Goal: Task Accomplishment & Management: Complete application form

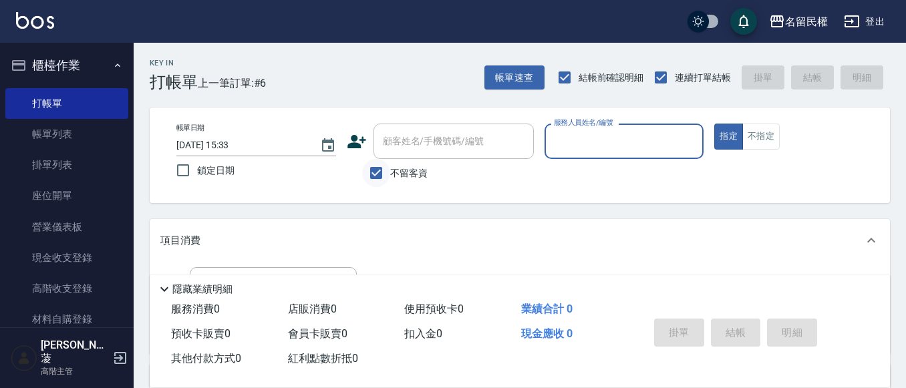
drag, startPoint x: 365, startPoint y: 172, endPoint x: 379, endPoint y: 174, distance: 14.8
click at [371, 173] on input "不留客資" at bounding box center [376, 173] width 28 height 28
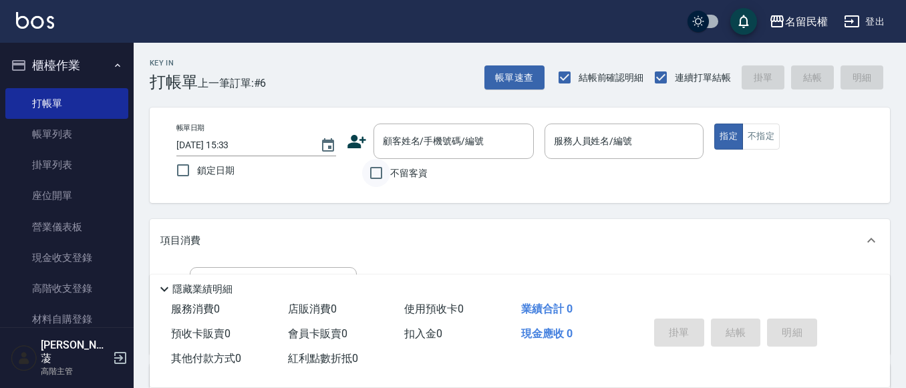
click at [380, 178] on input "不留客資" at bounding box center [376, 173] width 28 height 28
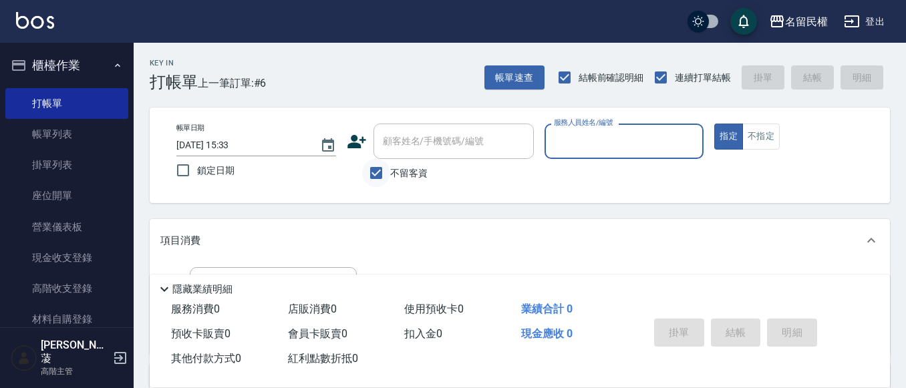
drag, startPoint x: 378, startPoint y: 179, endPoint x: 378, endPoint y: 171, distance: 8.0
click at [378, 174] on input "不留客資" at bounding box center [376, 173] width 28 height 28
checkbox input "false"
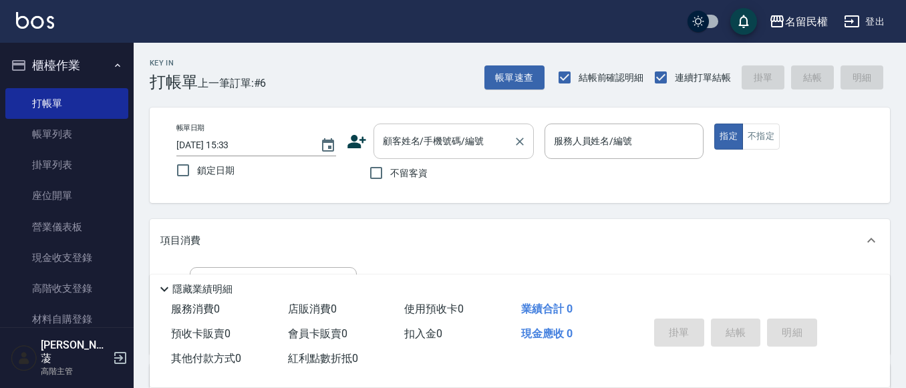
drag, startPoint x: 407, startPoint y: 140, endPoint x: 421, endPoint y: 150, distance: 16.9
click at [407, 142] on input "顧客姓名/手機號碼/編號" at bounding box center [443, 141] width 128 height 23
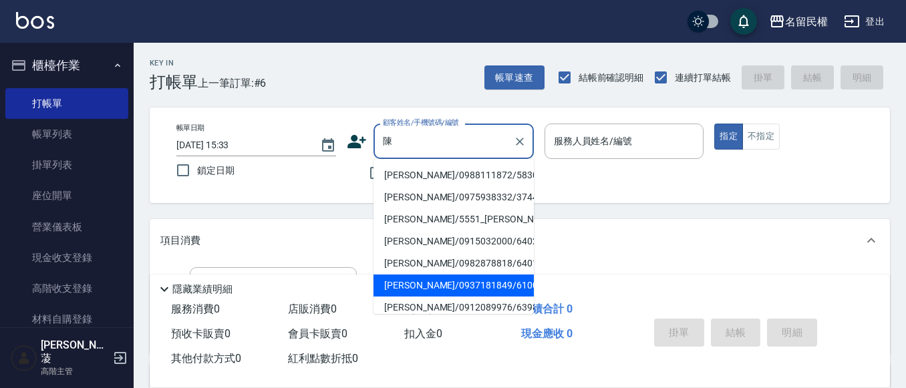
click at [393, 283] on li "[PERSON_NAME]/0937181849/6100" at bounding box center [453, 286] width 160 height 22
type input "[PERSON_NAME]/0937181849/6100"
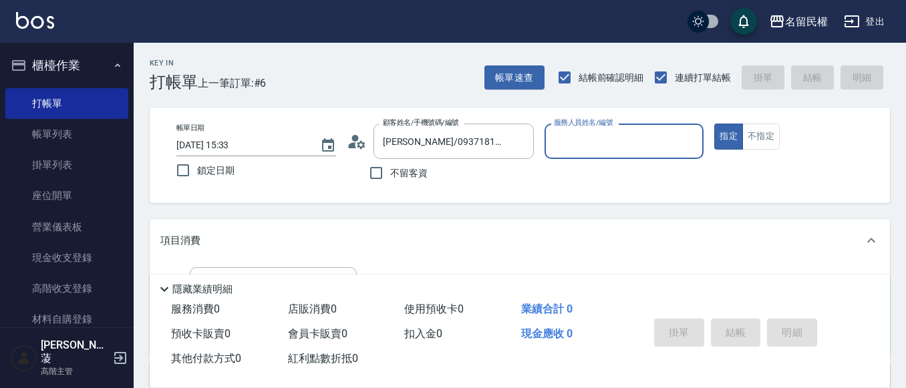
type input "瀞蓤-5"
click at [345, 136] on div "帳單日期 [DATE] 15:33 鎖定日期 顧客姓名/手機號碼/編號 [PERSON_NAME]/0937181849/6100 顧客姓名/手機號碼/編號 …" at bounding box center [520, 155] width 708 height 63
click at [347, 136] on icon at bounding box center [357, 142] width 20 height 20
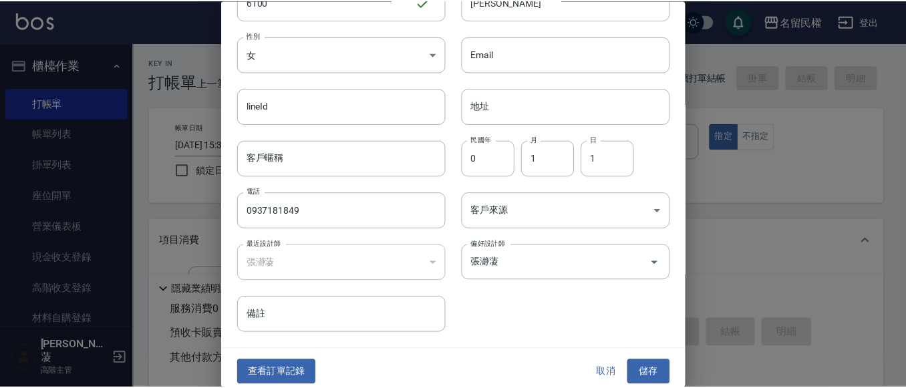
scroll to position [75, 0]
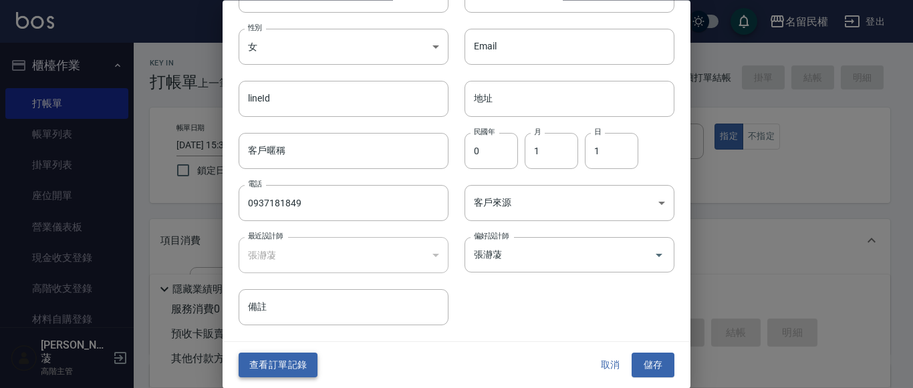
click at [287, 359] on button "查看訂單記錄" at bounding box center [277, 365] width 79 height 25
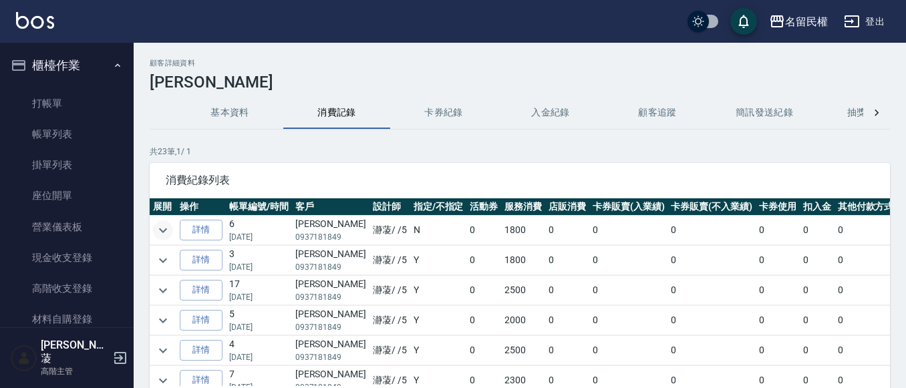
click at [158, 232] on icon "expand row" at bounding box center [163, 230] width 16 height 16
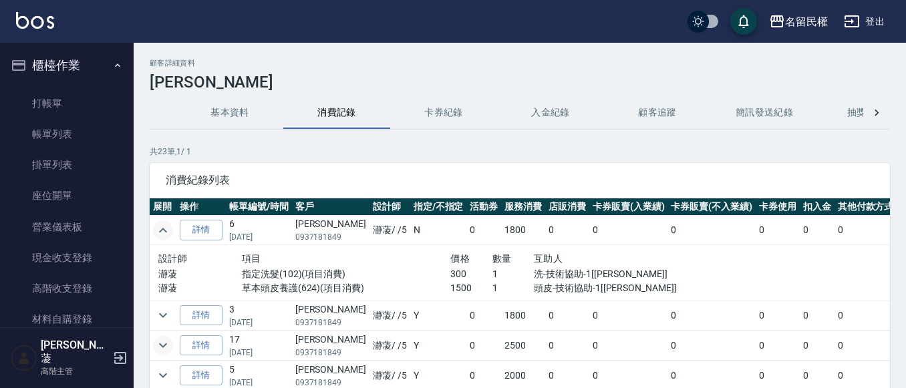
click at [157, 345] on icon "expand row" at bounding box center [163, 345] width 16 height 16
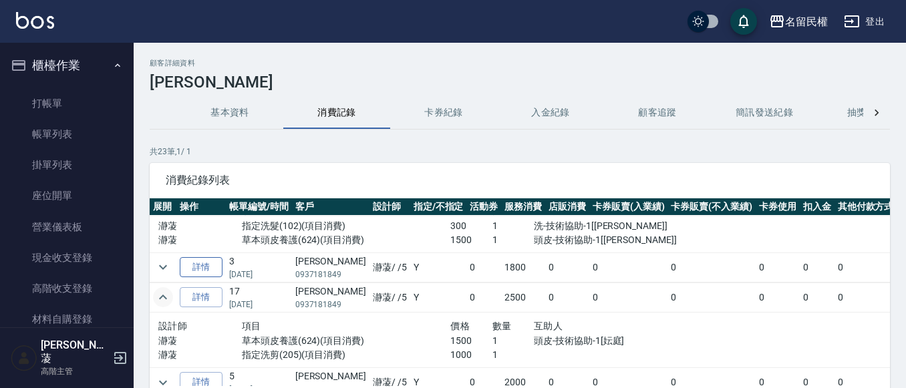
scroll to position [67, 0]
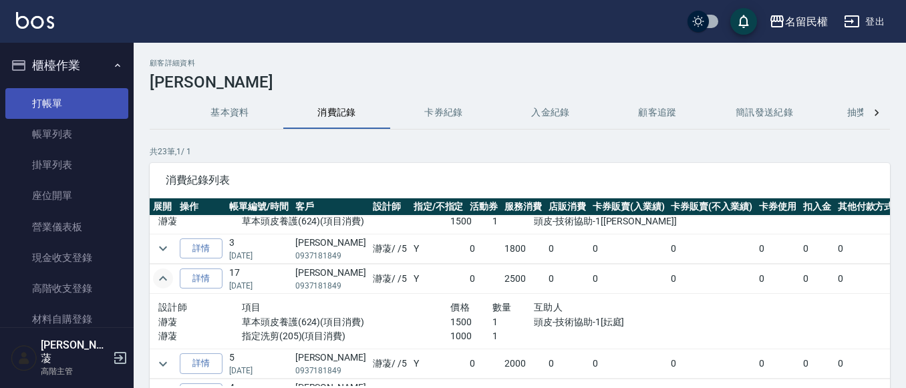
click at [39, 104] on link "打帳單" at bounding box center [66, 103] width 123 height 31
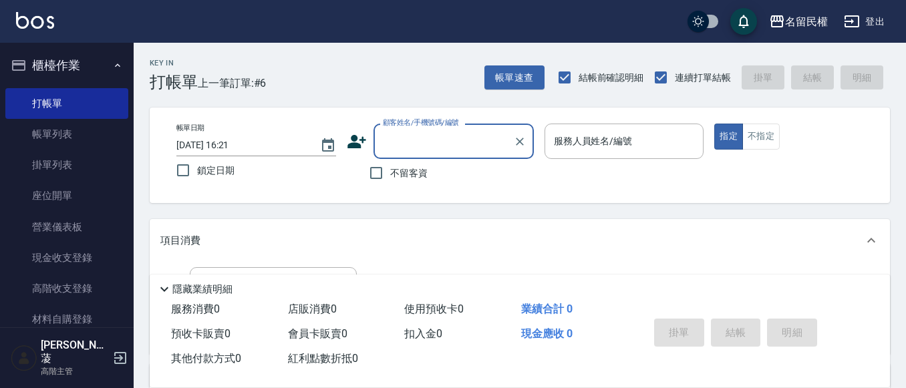
click at [462, 154] on div "顧客姓名/手機號碼/編號" at bounding box center [453, 141] width 160 height 35
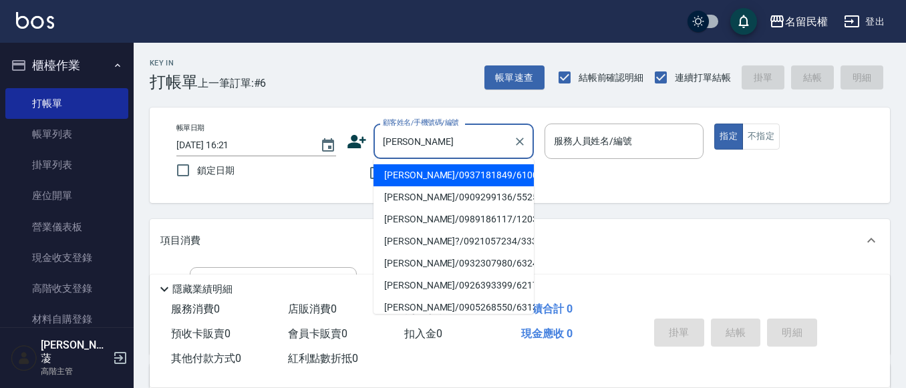
click at [472, 171] on li "[PERSON_NAME]/0937181849/6100" at bounding box center [453, 175] width 160 height 22
type input "[PERSON_NAME]/0937181849/6100"
type input "瀞蓤-5"
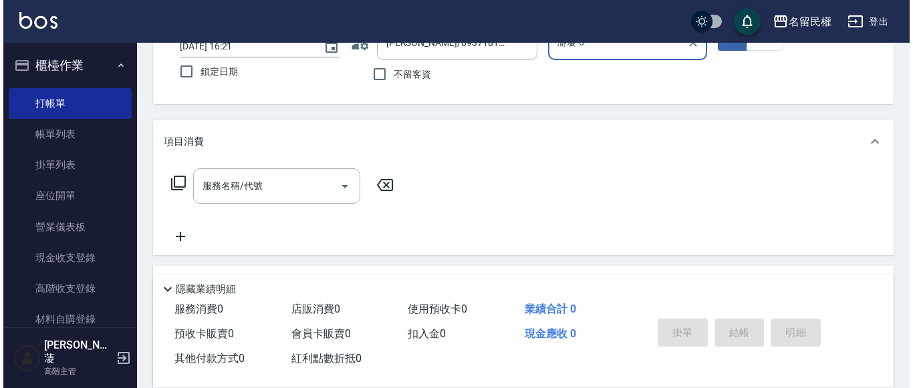
scroll to position [134, 0]
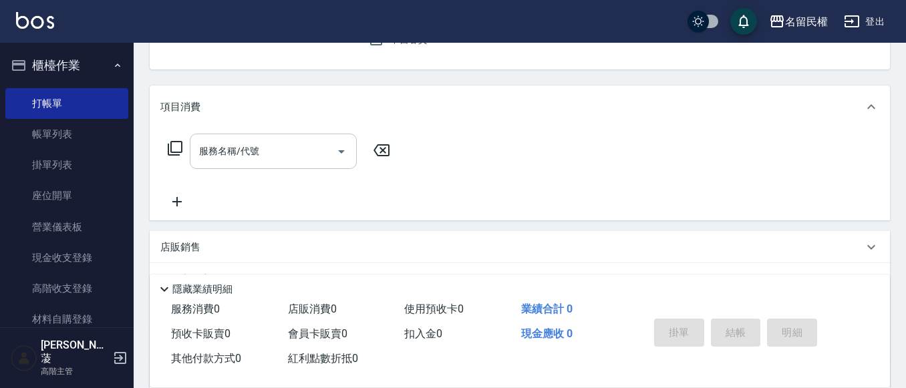
click at [283, 148] on input "服務名稱/代號" at bounding box center [263, 151] width 135 height 23
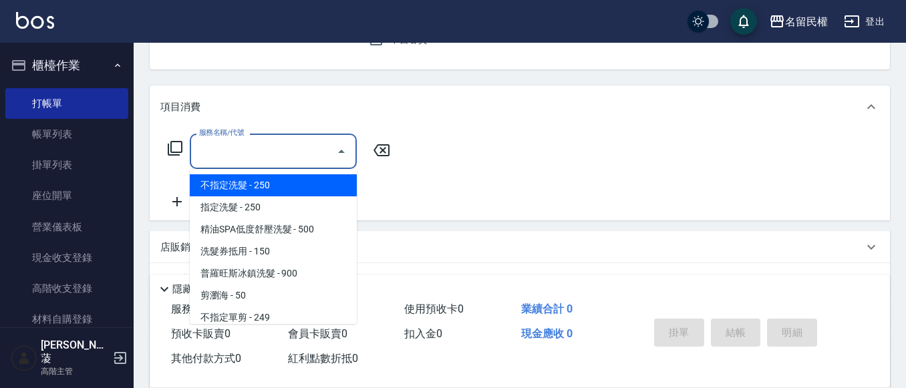
click at [265, 159] on input "服務名稱/代號" at bounding box center [263, 151] width 135 height 23
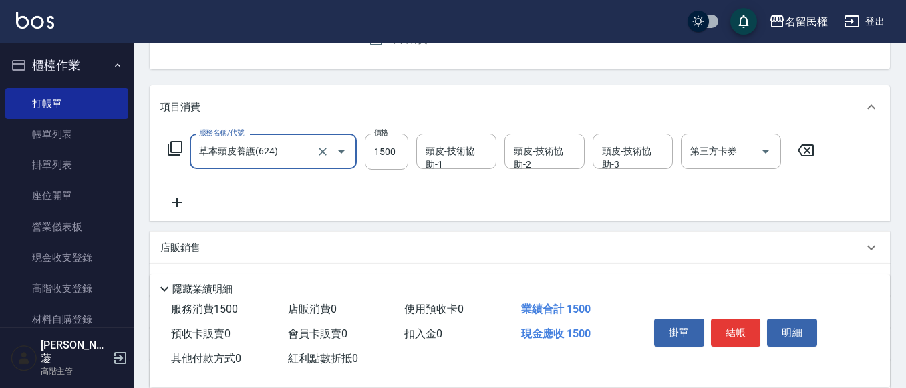
type input "草本頭皮養護(624)"
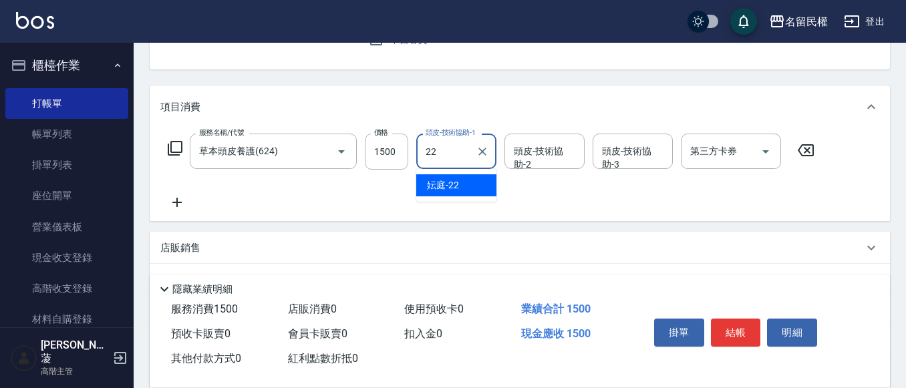
type input "妘庭-22"
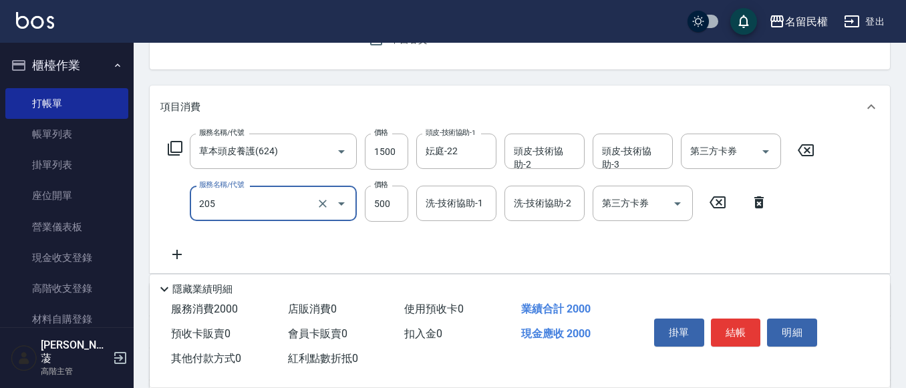
type input "指定洗剪(205)"
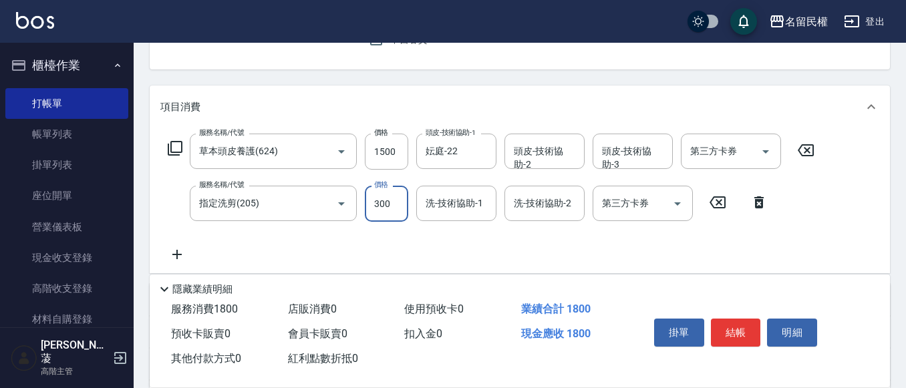
type input "300"
click at [325, 202] on icon "Clear" at bounding box center [323, 204] width 8 height 8
type input "指定洗剪(205)"
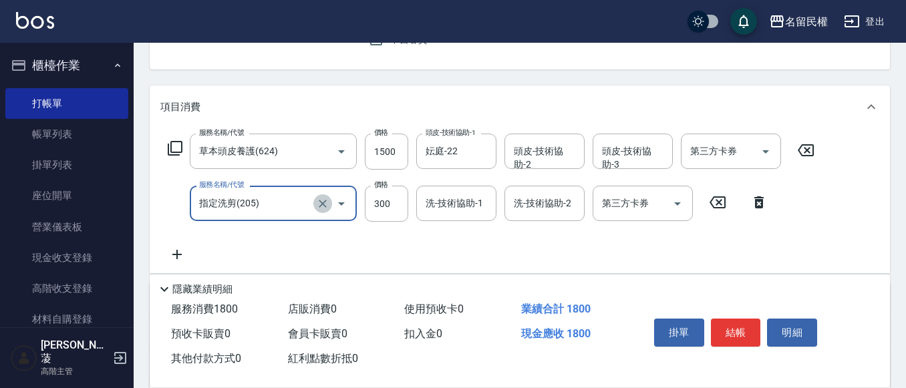
click at [325, 202] on icon "Clear" at bounding box center [323, 204] width 8 height 8
type input "指定洗髮(102)"
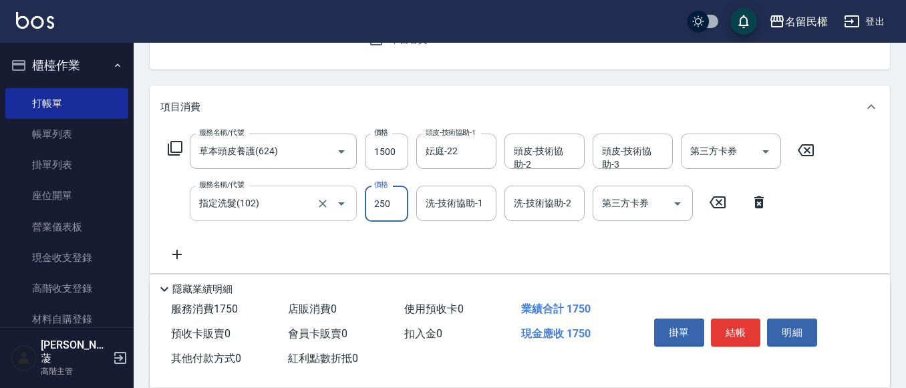
click at [381, 210] on input "250" at bounding box center [386, 204] width 43 height 36
type input "300"
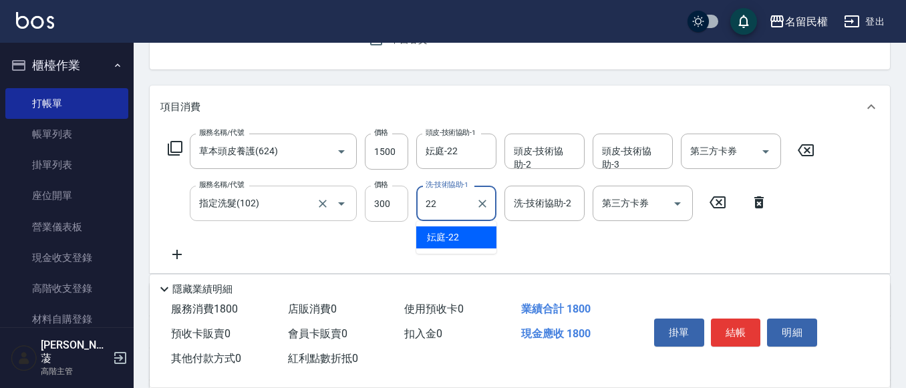
type input "妘庭-22"
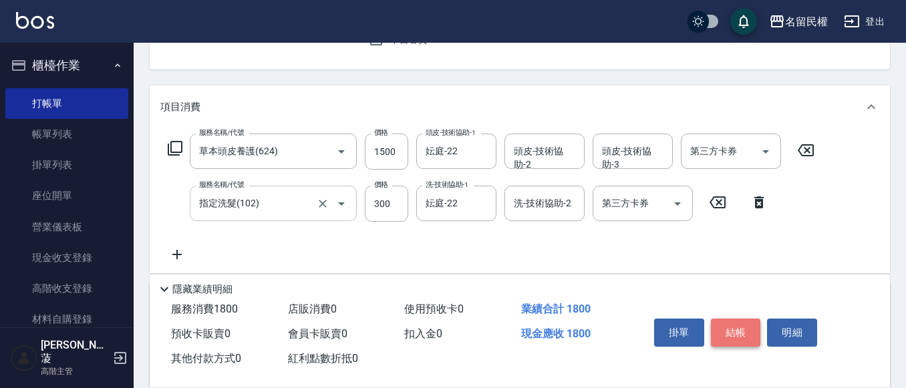
click at [716, 323] on button "結帳" at bounding box center [736, 333] width 50 height 28
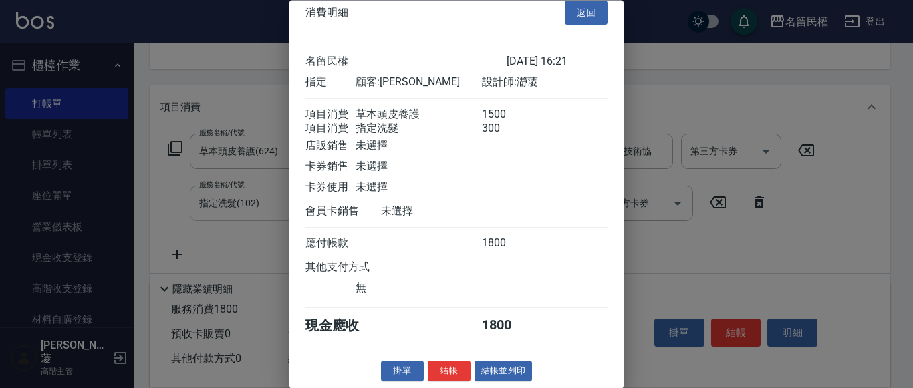
drag, startPoint x: 444, startPoint y: 368, endPoint x: 441, endPoint y: 361, distance: 7.2
click at [442, 368] on button "結帳" at bounding box center [449, 371] width 43 height 21
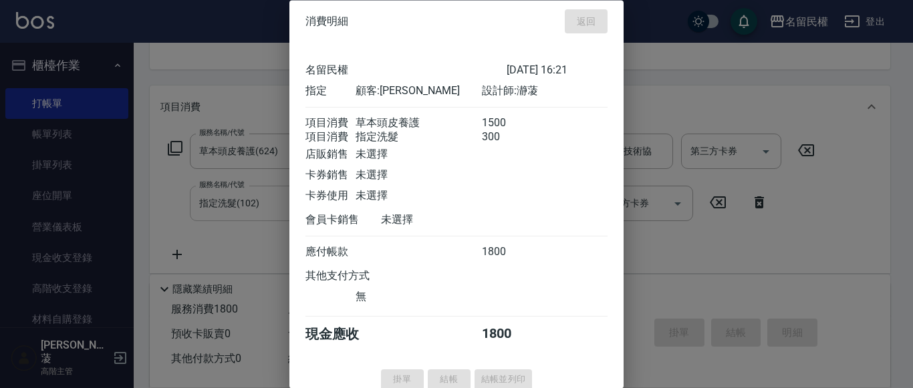
scroll to position [0, 0]
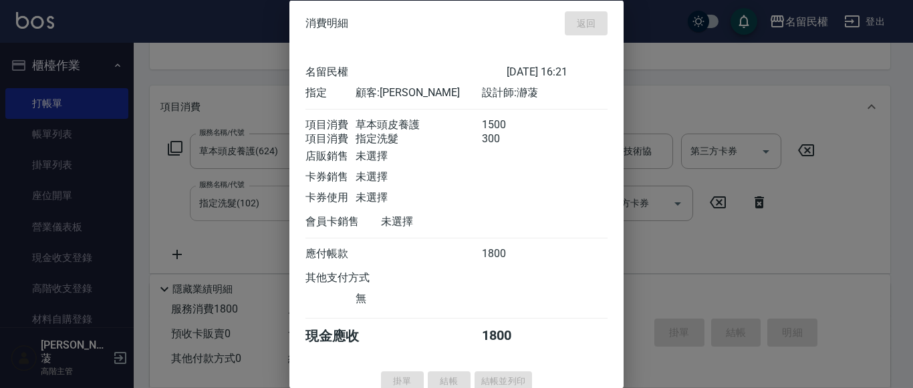
type input "[DATE] 16:22"
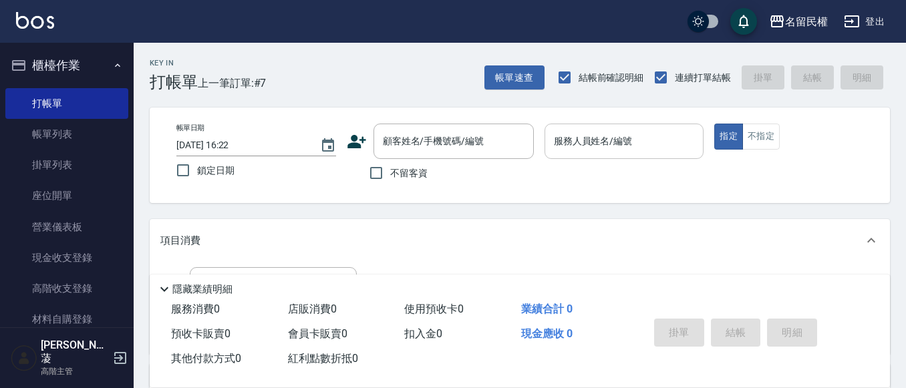
click at [619, 142] on input "服務人員姓名/編號" at bounding box center [624, 141] width 148 height 23
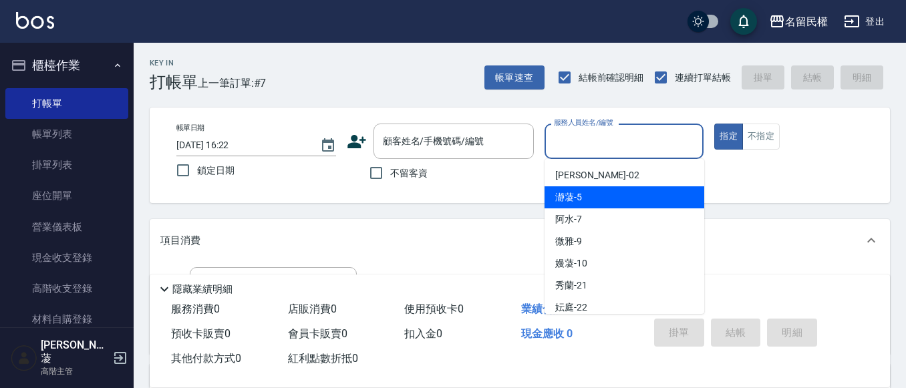
click at [583, 196] on div "瀞蓤 -5" at bounding box center [624, 197] width 160 height 22
type input "瀞蓤-5"
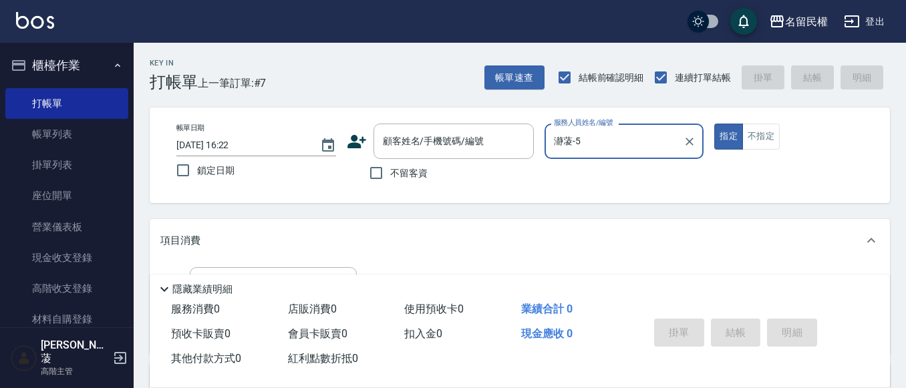
scroll to position [134, 0]
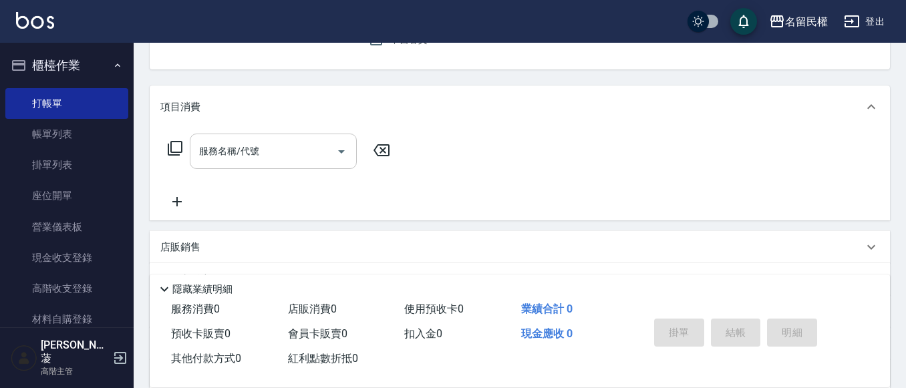
click at [285, 154] on input "服務名稱/代號" at bounding box center [263, 151] width 135 height 23
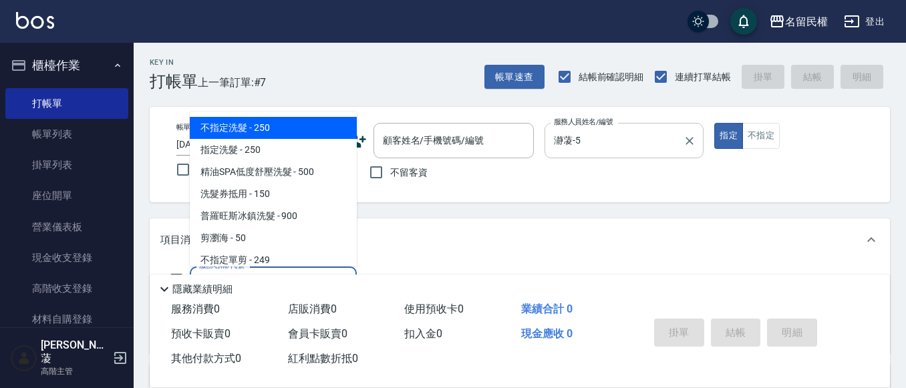
scroll to position [0, 0]
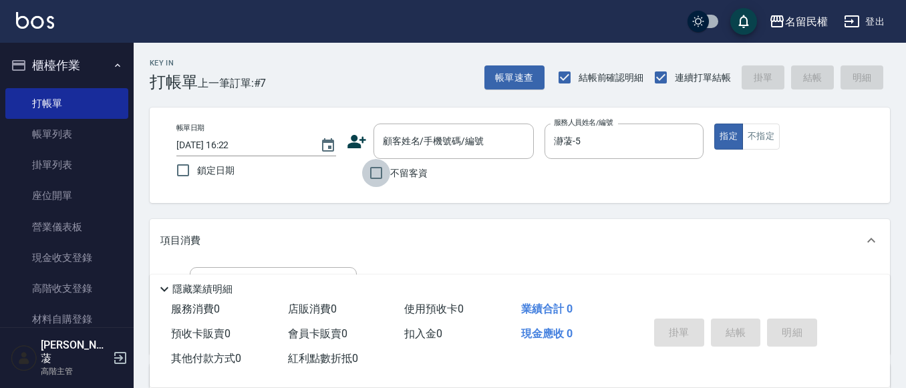
click at [373, 180] on input "不留客資" at bounding box center [376, 173] width 28 height 28
checkbox input "true"
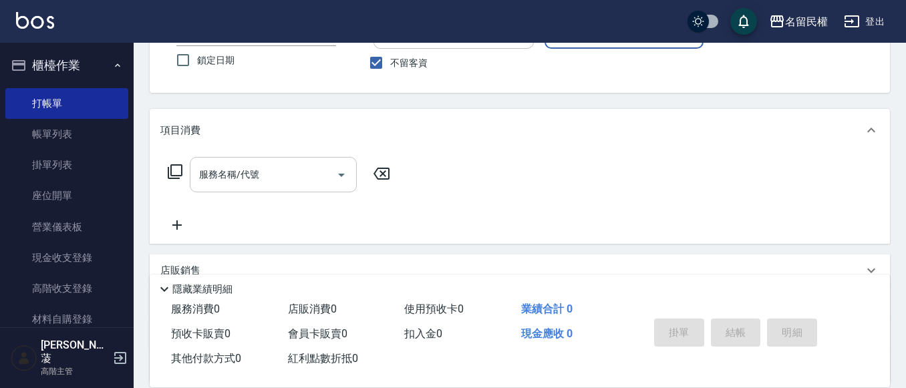
scroll to position [134, 0]
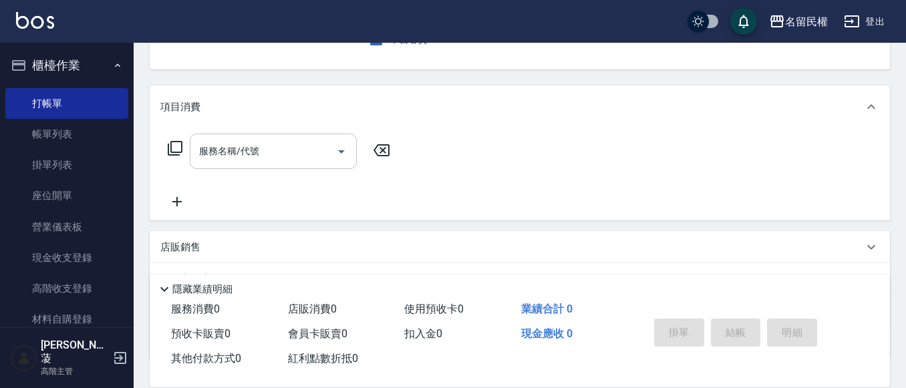
click at [312, 165] on div "服務名稱/代號" at bounding box center [273, 151] width 167 height 35
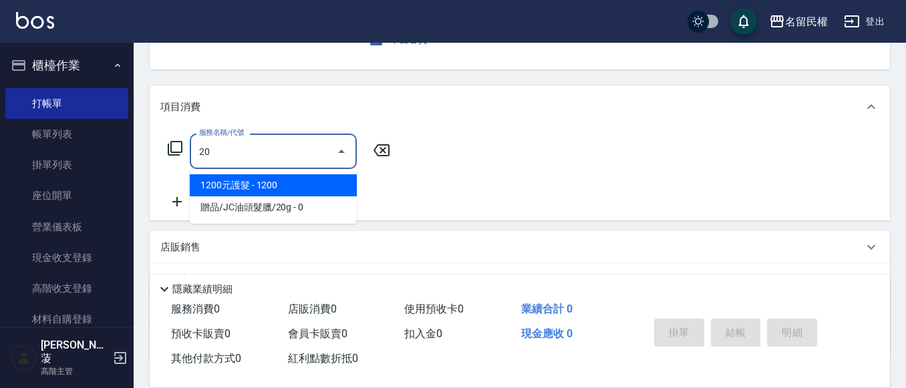
scroll to position [0, 0]
click at [278, 187] on span "指定洗剪 - 500" at bounding box center [273, 185] width 167 height 22
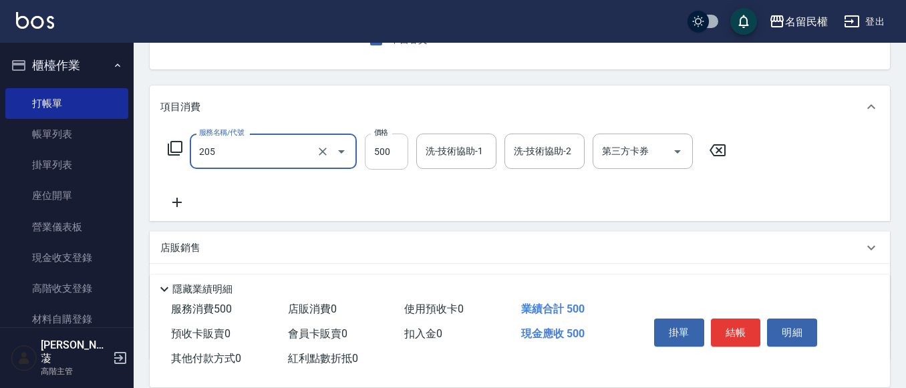
type input "指定洗剪(205)"
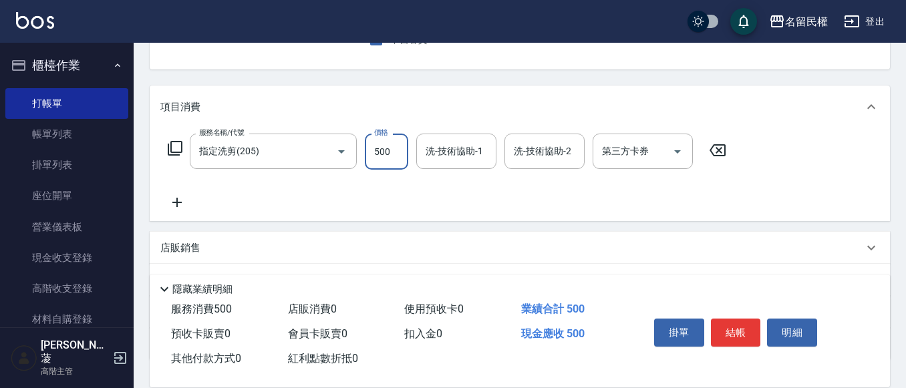
click at [396, 163] on input "500" at bounding box center [386, 152] width 43 height 36
type input "550"
click at [466, 157] on input "洗-技術協助-1" at bounding box center [456, 151] width 68 height 23
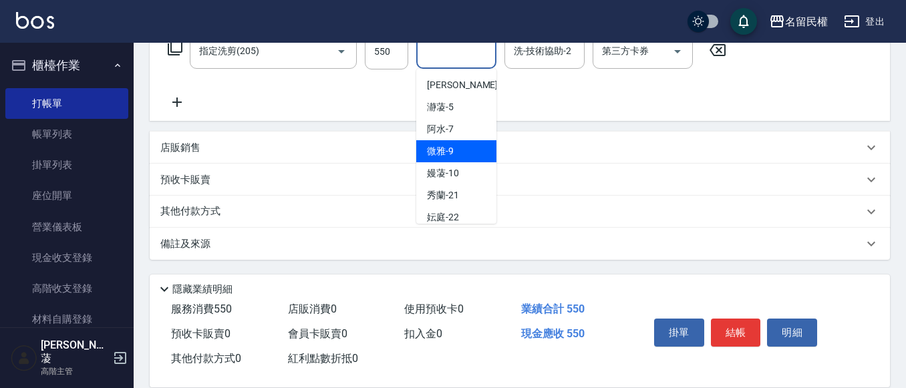
scroll to position [67, 0]
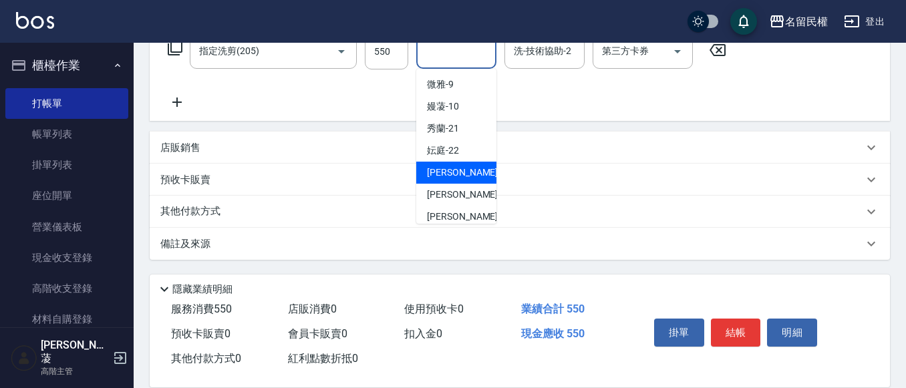
click at [446, 173] on span "[PERSON_NAME]-23" at bounding box center [469, 173] width 84 height 14
type input "[PERSON_NAME]-23"
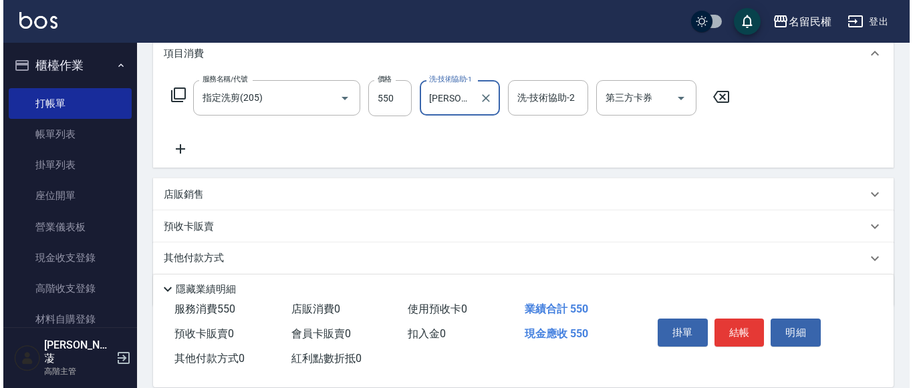
scroll to position [167, 0]
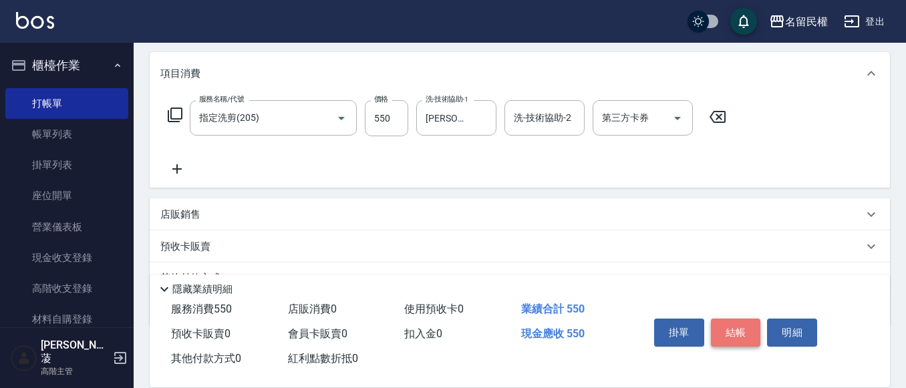
click at [729, 321] on button "結帳" at bounding box center [736, 333] width 50 height 28
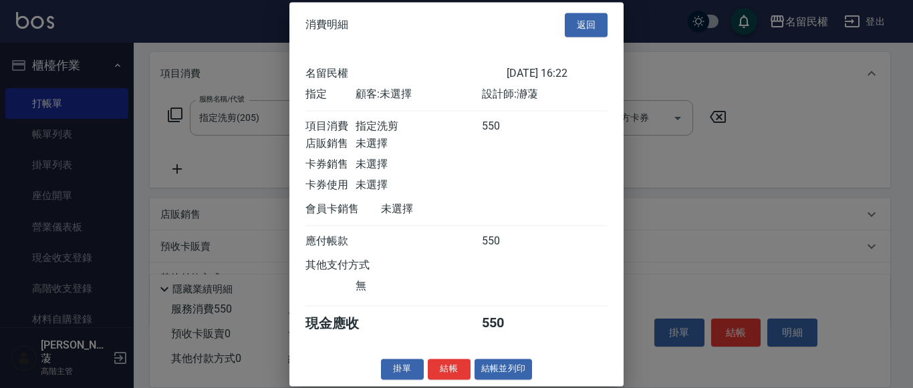
scroll to position [17, 0]
click at [454, 367] on button "結帳" at bounding box center [449, 369] width 43 height 21
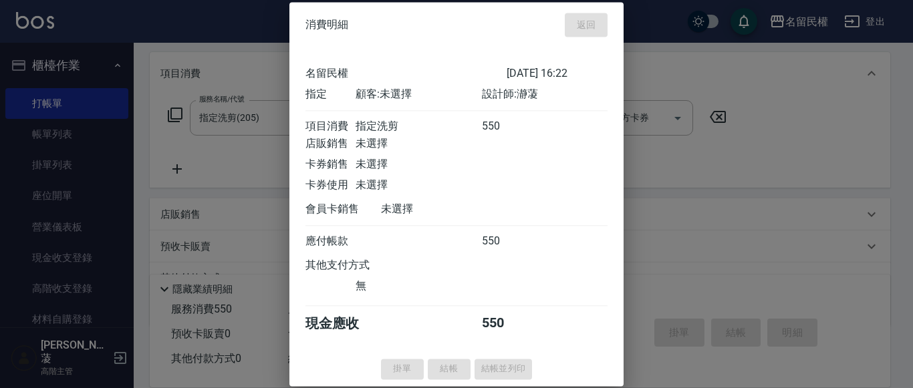
type input "[DATE] 16:34"
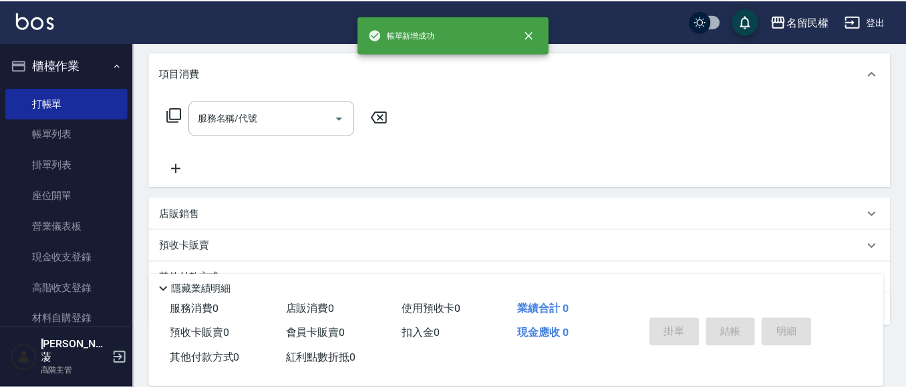
scroll to position [0, 0]
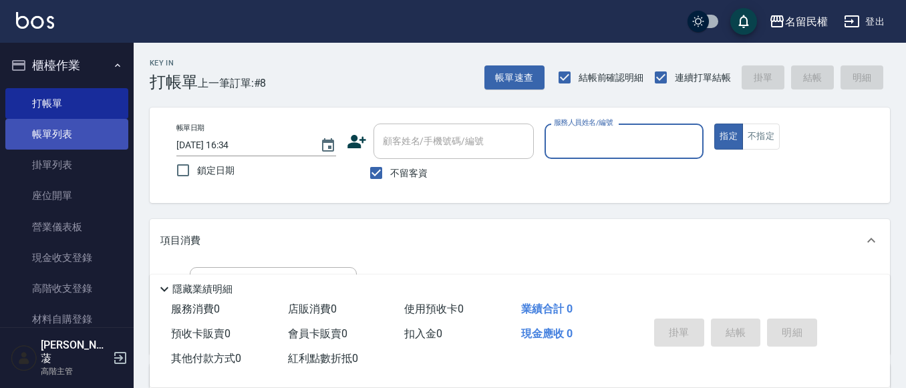
click at [88, 131] on link "帳單列表" at bounding box center [66, 134] width 123 height 31
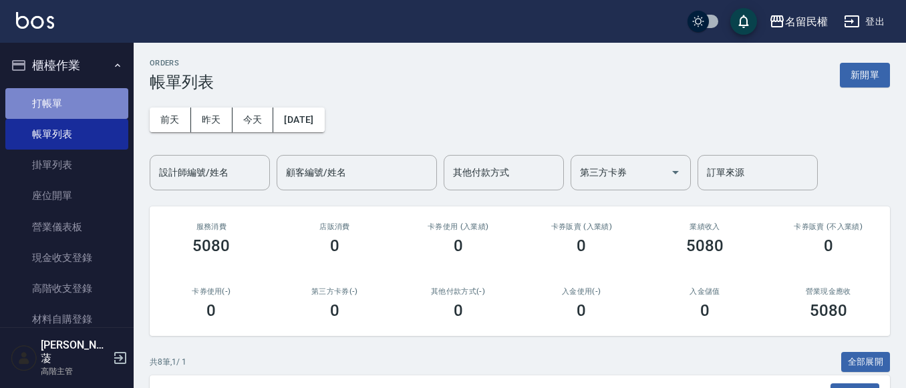
click at [81, 104] on link "打帳單" at bounding box center [66, 103] width 123 height 31
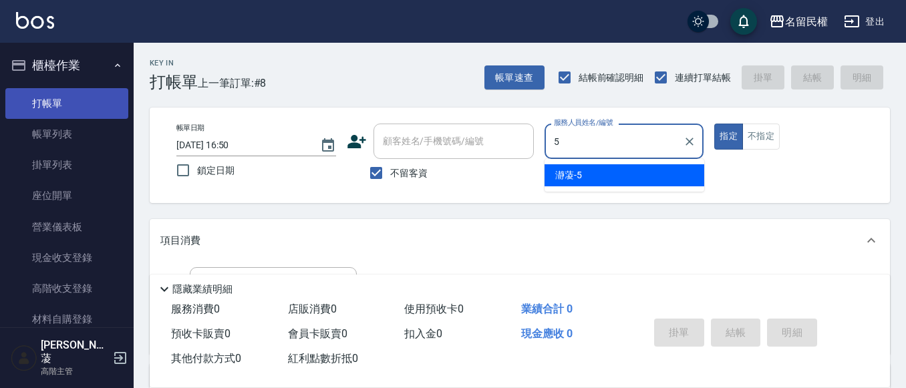
type input "瀞蓤-5"
type button "true"
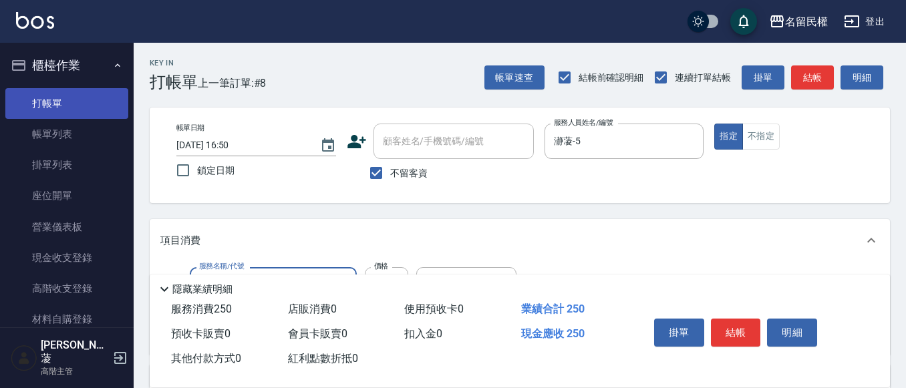
type input "指定洗髮(102)"
type input "300"
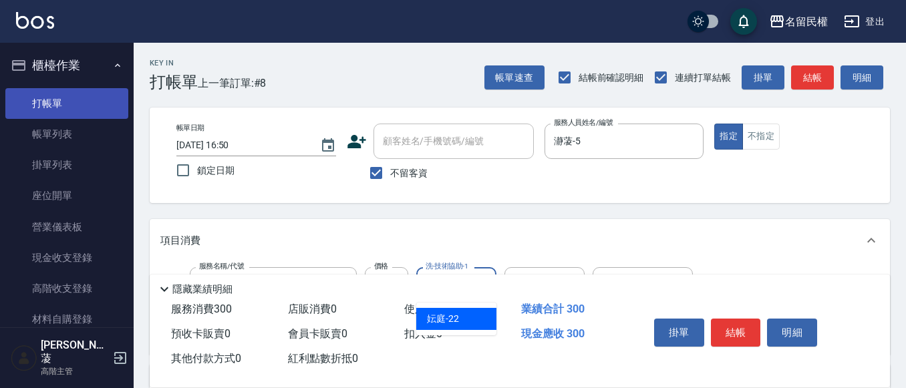
type input "妘庭-22"
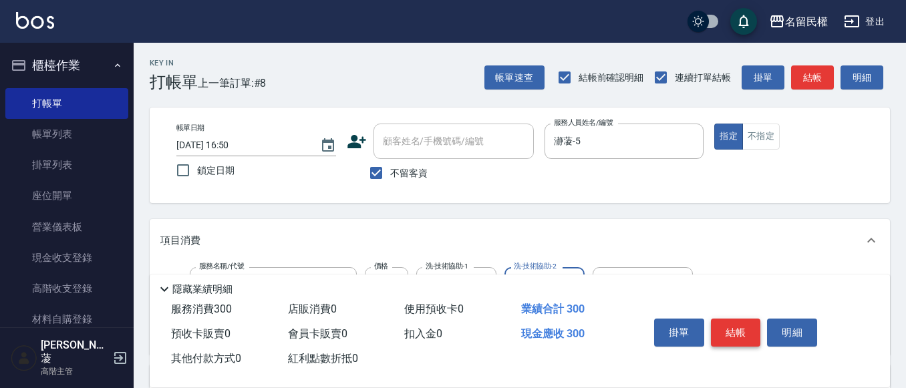
click at [729, 332] on button "結帳" at bounding box center [736, 333] width 50 height 28
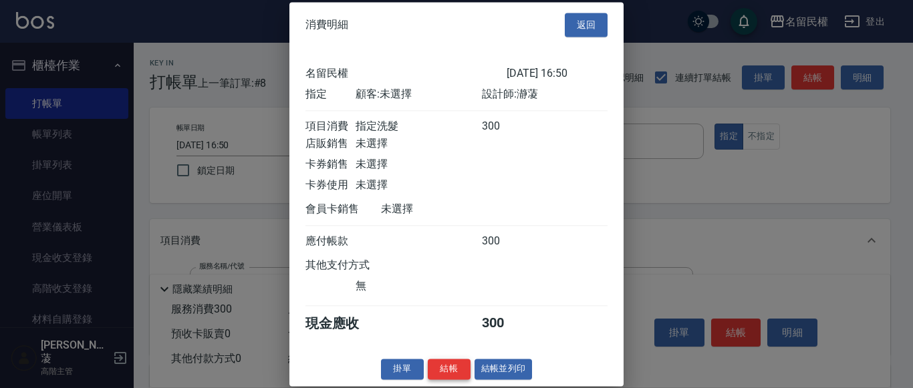
click at [432, 379] on button "結帳" at bounding box center [449, 369] width 43 height 21
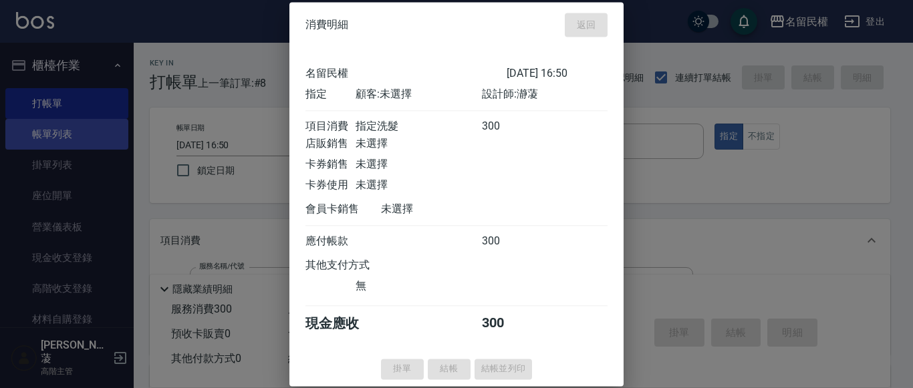
type input "[DATE] 17:06"
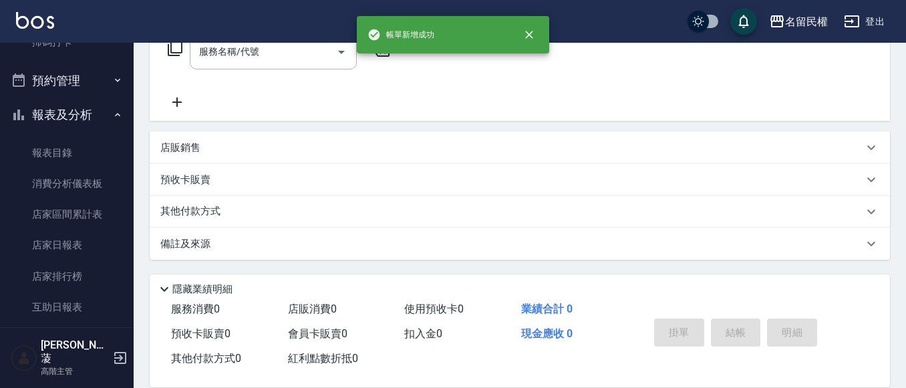
scroll to position [534, 0]
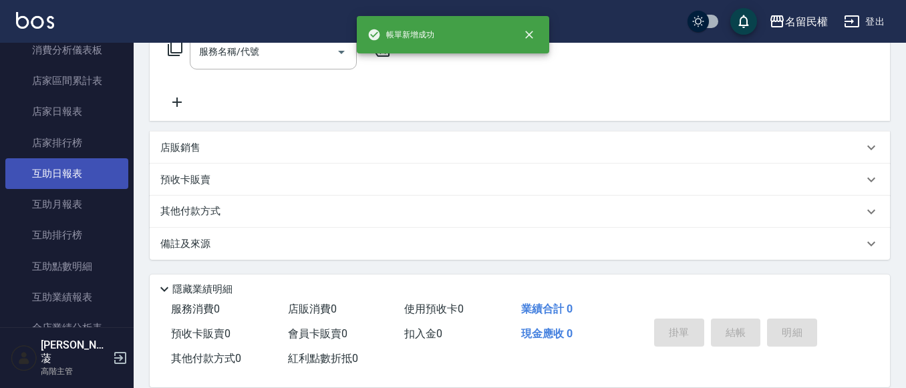
click at [75, 165] on link "互助日報表" at bounding box center [66, 173] width 123 height 31
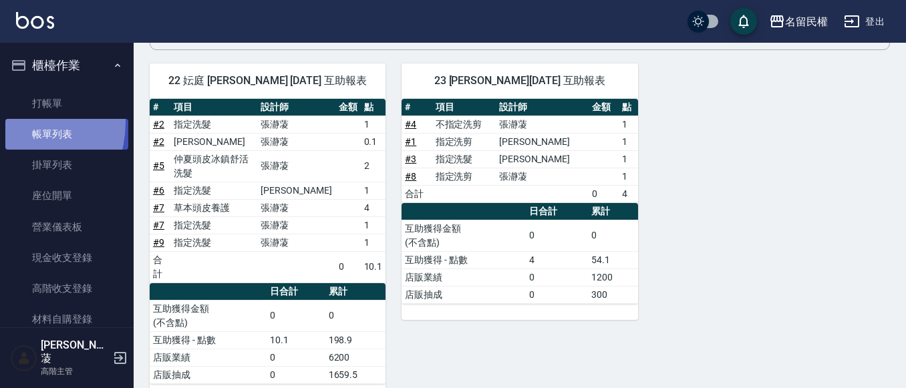
click at [15, 124] on link "帳單列表" at bounding box center [66, 134] width 123 height 31
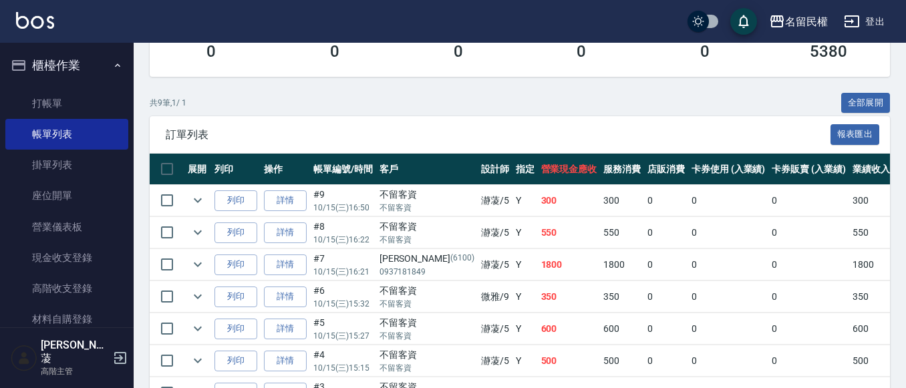
scroll to position [267, 0]
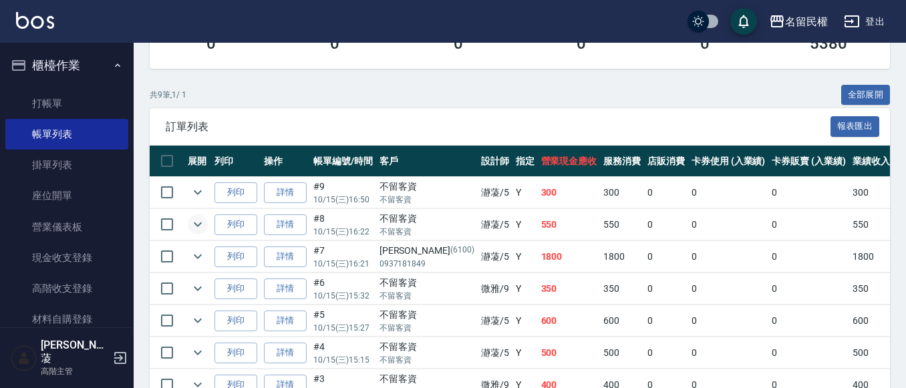
click at [199, 222] on icon "expand row" at bounding box center [198, 224] width 16 height 16
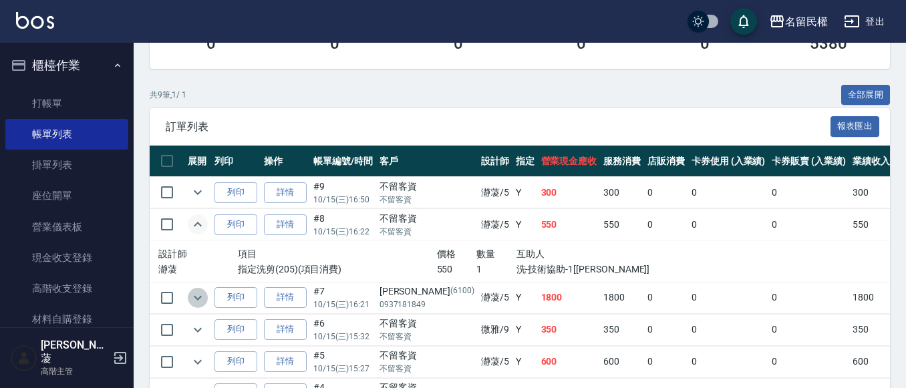
click at [191, 295] on icon "expand row" at bounding box center [198, 298] width 16 height 16
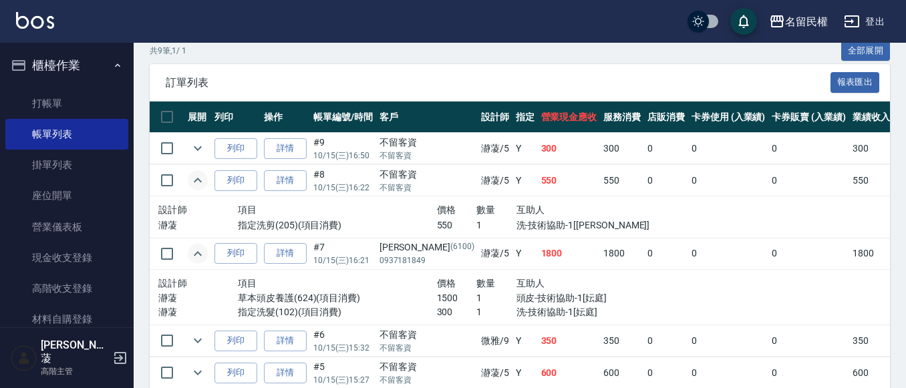
scroll to position [334, 0]
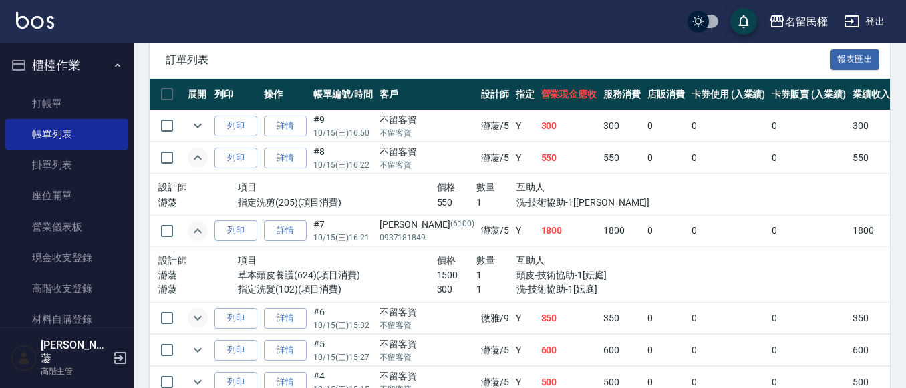
click at [202, 315] on icon "expand row" at bounding box center [198, 318] width 16 height 16
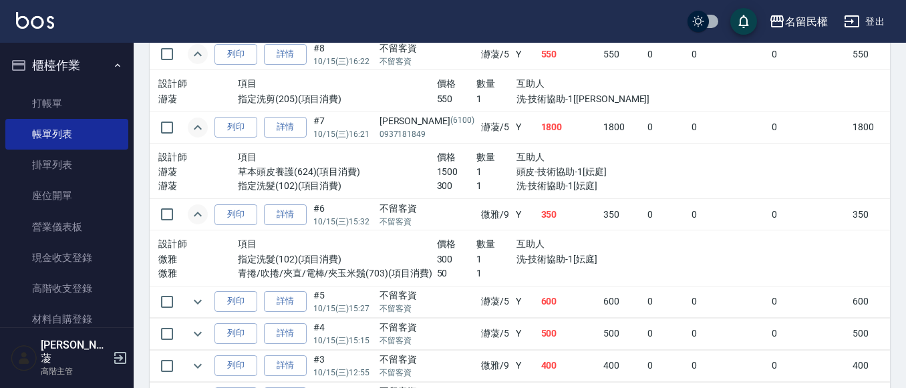
scroll to position [468, 0]
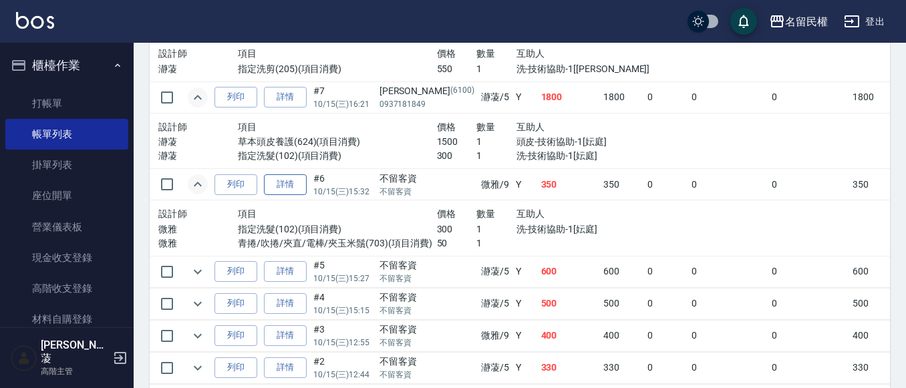
click at [286, 186] on link "詳情" at bounding box center [285, 184] width 43 height 21
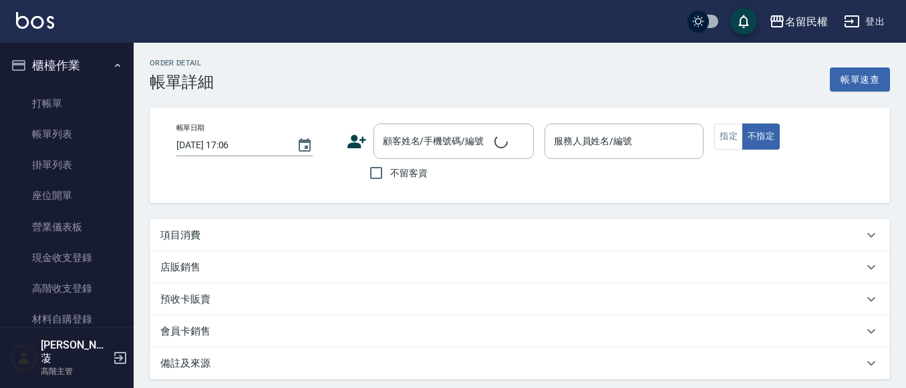
type input "[DATE] 15:32"
checkbox input "true"
type input "微雅-9"
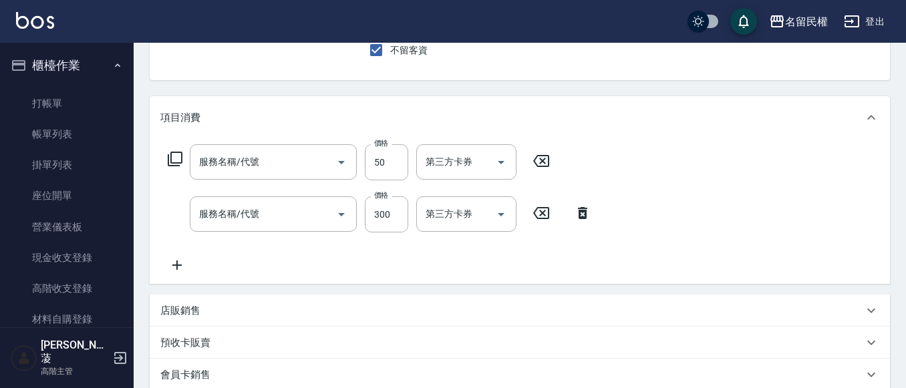
type input "青捲/吹捲/夾直/電棒/夾玉米鬚(703)"
type input "指定洗髮(102)"
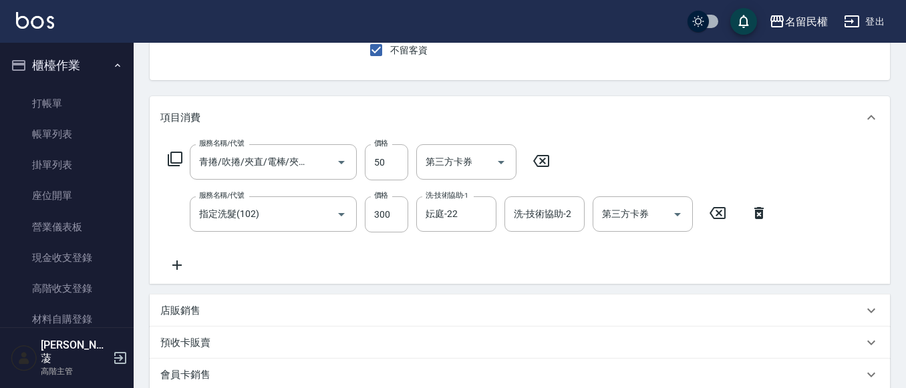
scroll to position [134, 0]
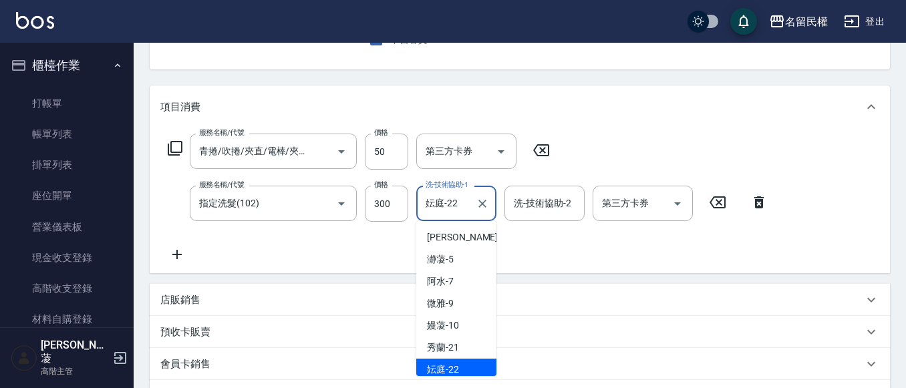
click at [464, 205] on input "妘庭-22" at bounding box center [446, 203] width 48 height 23
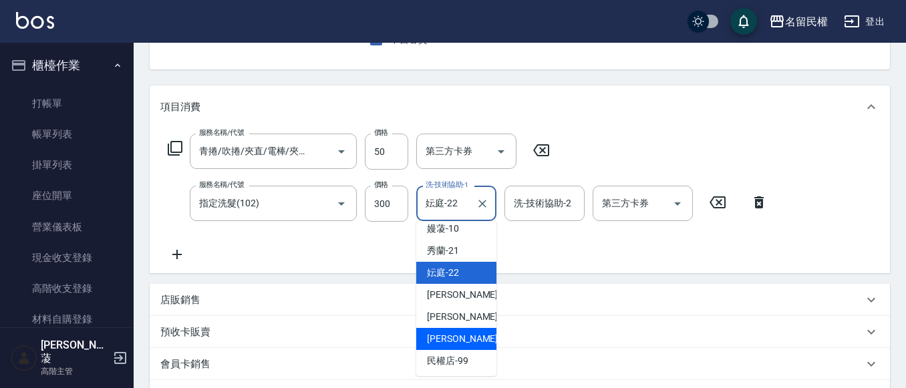
scroll to position [98, 0]
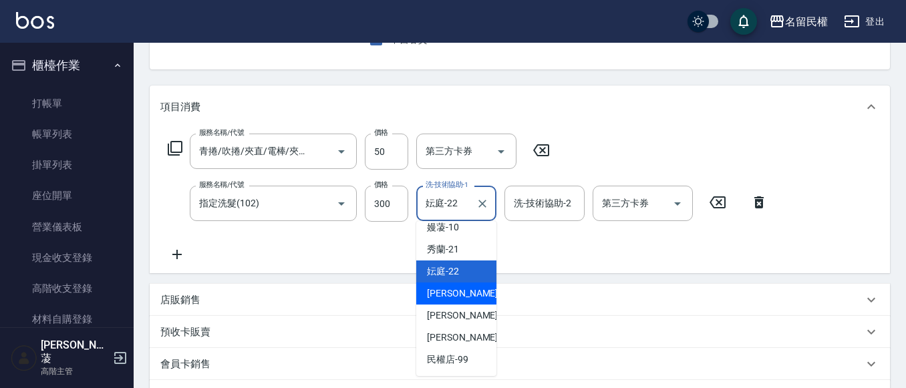
click at [454, 299] on span "[PERSON_NAME]-23" at bounding box center [469, 294] width 84 height 14
type input "[PERSON_NAME]-23"
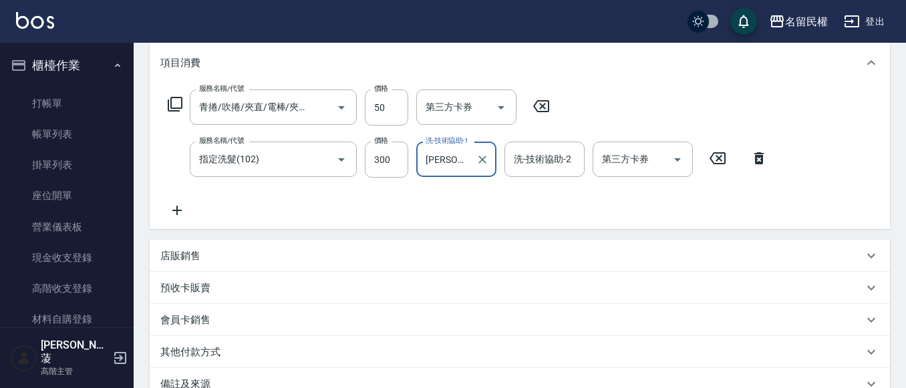
scroll to position [267, 0]
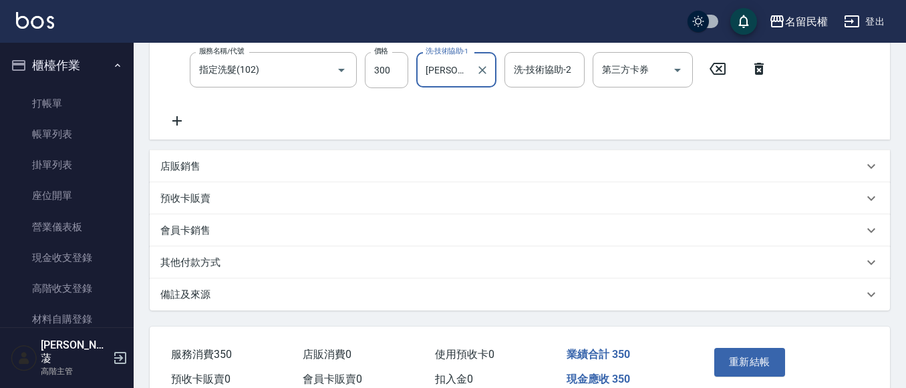
click at [730, 362] on button "重新結帳" at bounding box center [749, 362] width 71 height 28
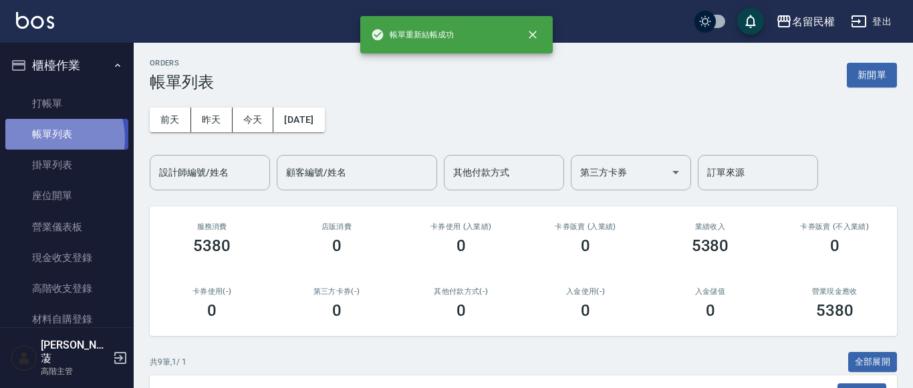
click at [49, 140] on link "帳單列表" at bounding box center [66, 134] width 123 height 31
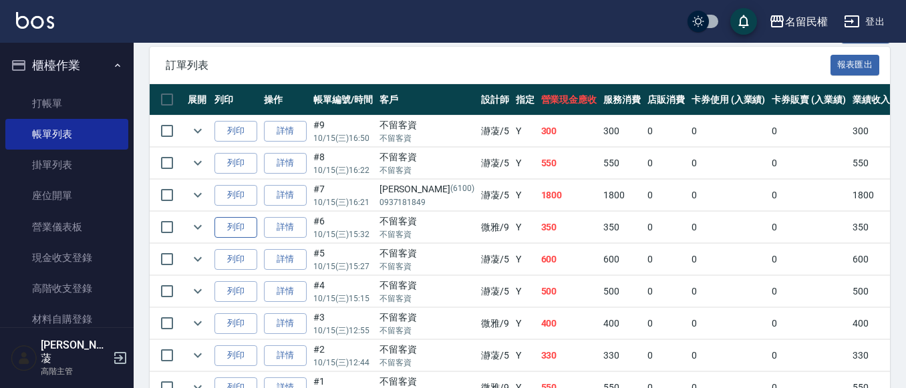
scroll to position [334, 0]
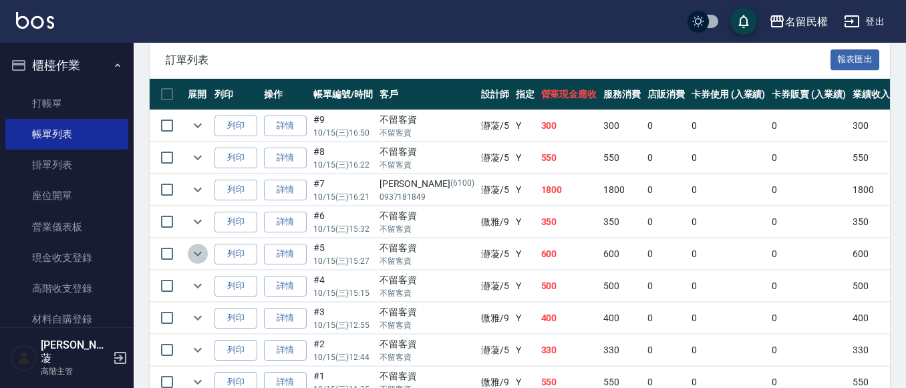
click at [197, 247] on icon "expand row" at bounding box center [198, 254] width 16 height 16
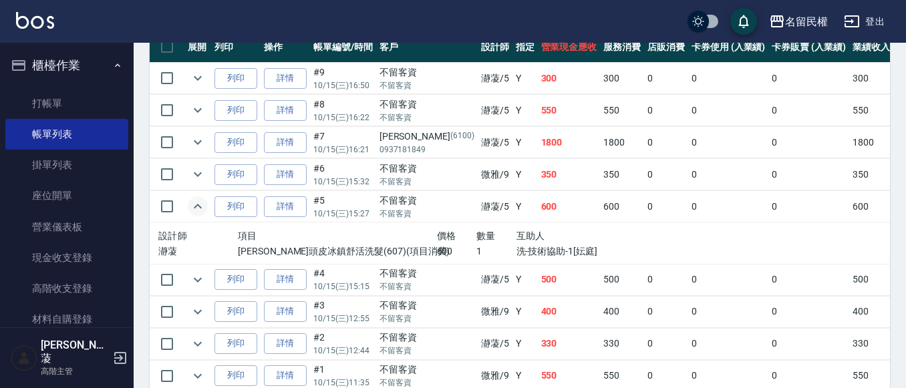
scroll to position [401, 0]
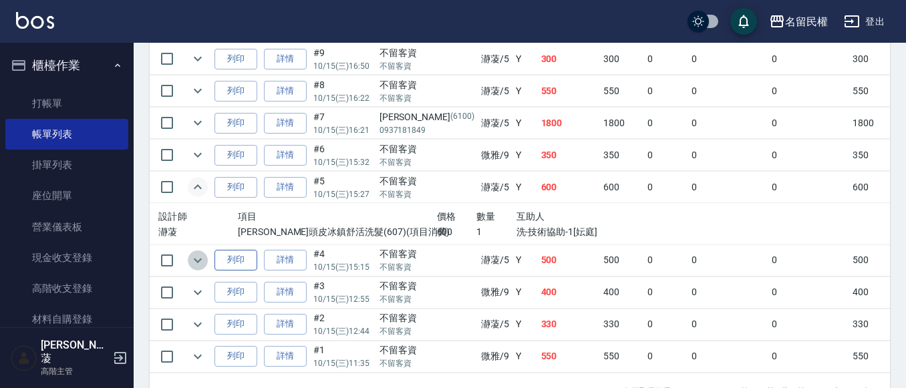
drag, startPoint x: 191, startPoint y: 259, endPoint x: 221, endPoint y: 260, distance: 30.1
click at [194, 258] on icon "expand row" at bounding box center [198, 261] width 16 height 16
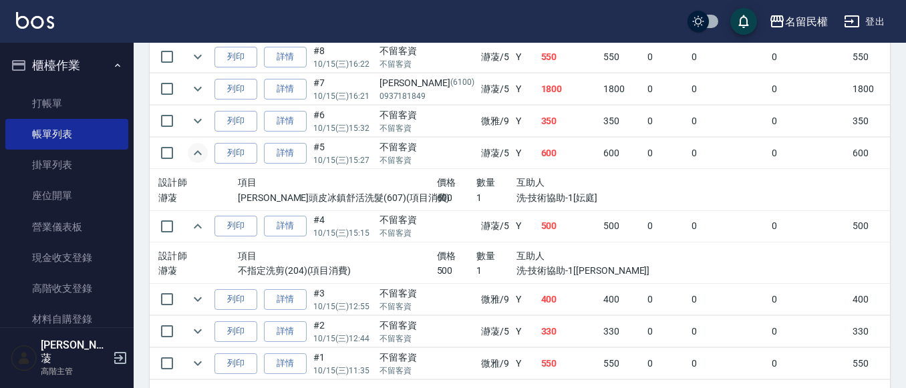
scroll to position [468, 0]
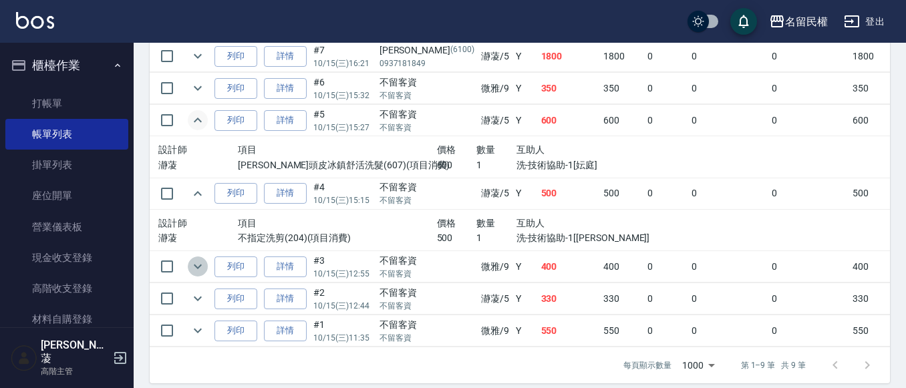
click at [191, 266] on icon "expand row" at bounding box center [198, 267] width 16 height 16
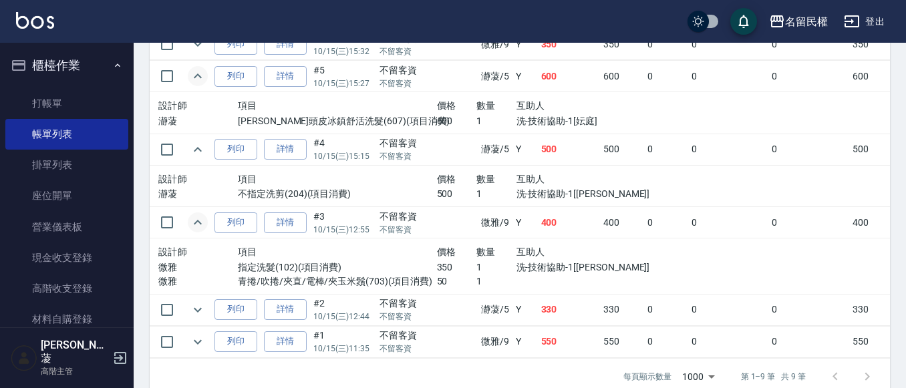
scroll to position [534, 0]
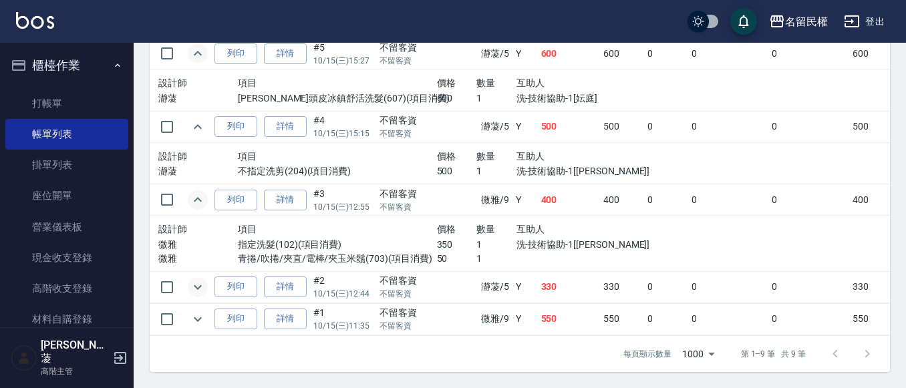
click at [198, 281] on icon "expand row" at bounding box center [198, 287] width 16 height 16
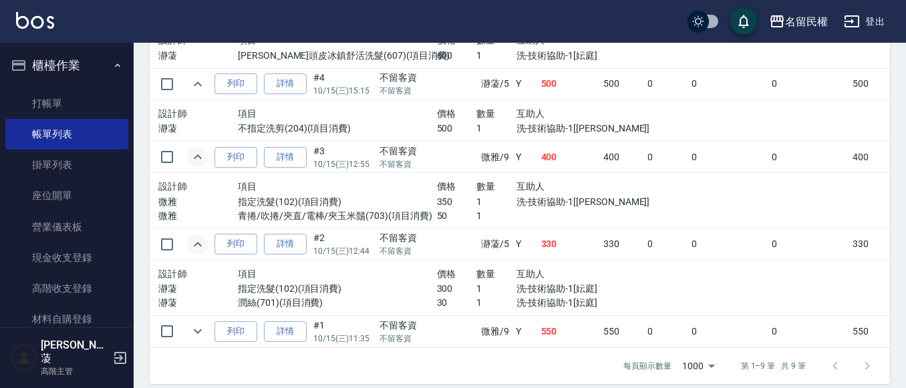
scroll to position [599, 0]
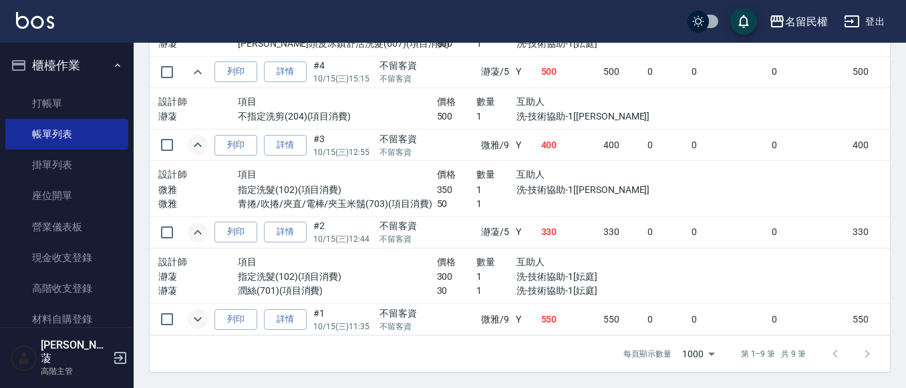
click at [198, 311] on icon "expand row" at bounding box center [198, 319] width 16 height 16
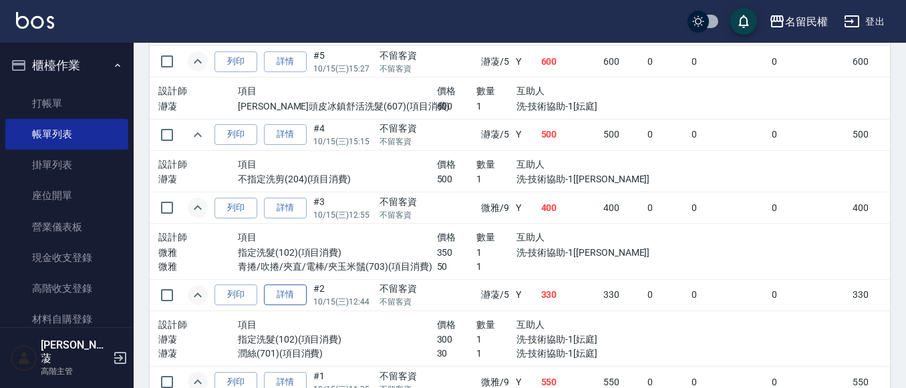
scroll to position [641, 0]
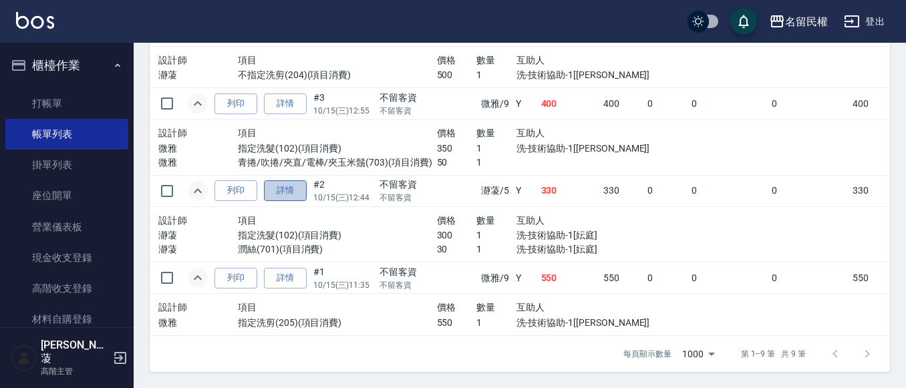
click at [286, 180] on link "詳情" at bounding box center [285, 190] width 43 height 21
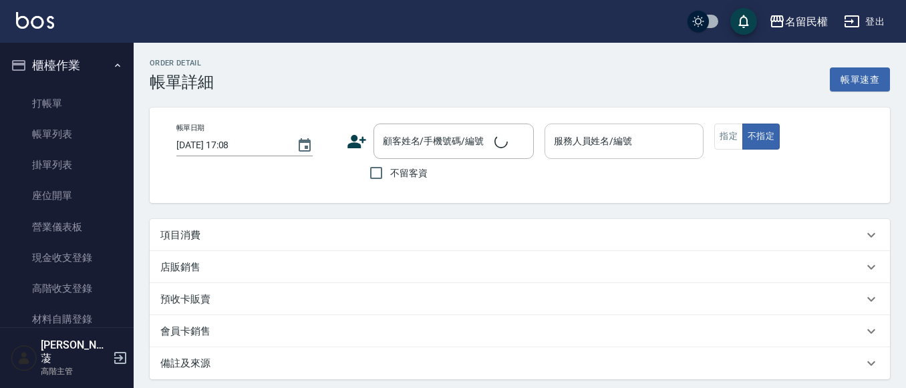
type input "[DATE] 12:44"
checkbox input "true"
type input "瀞蓤-5"
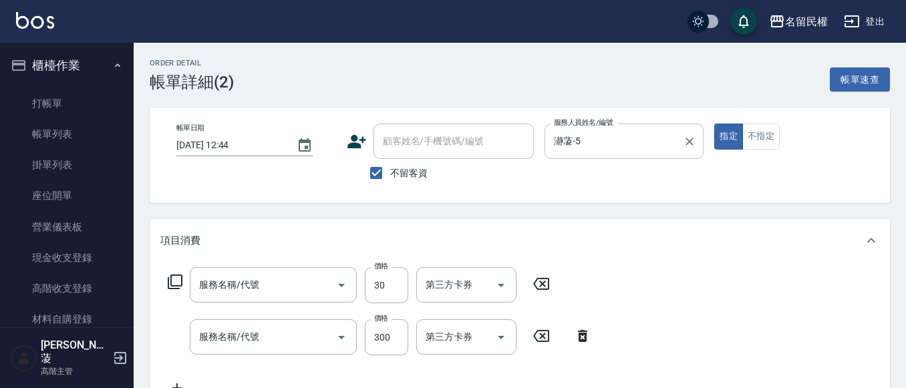
type input "[PERSON_NAME](701)"
type input "指定洗髮(102)"
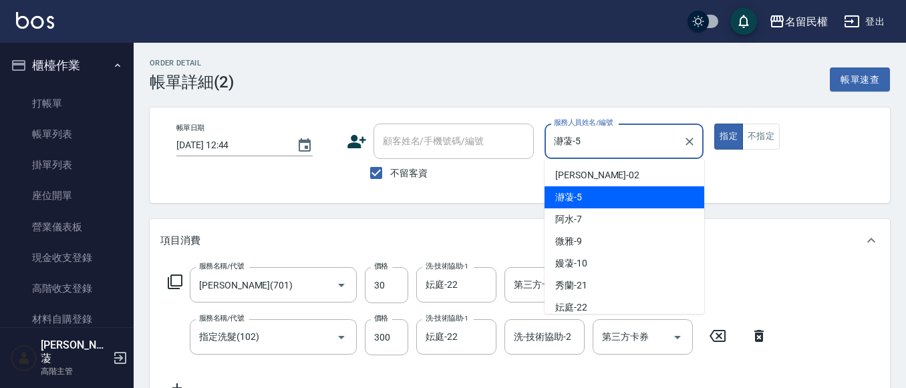
click at [596, 144] on input "瀞蓤-5" at bounding box center [614, 141] width 128 height 23
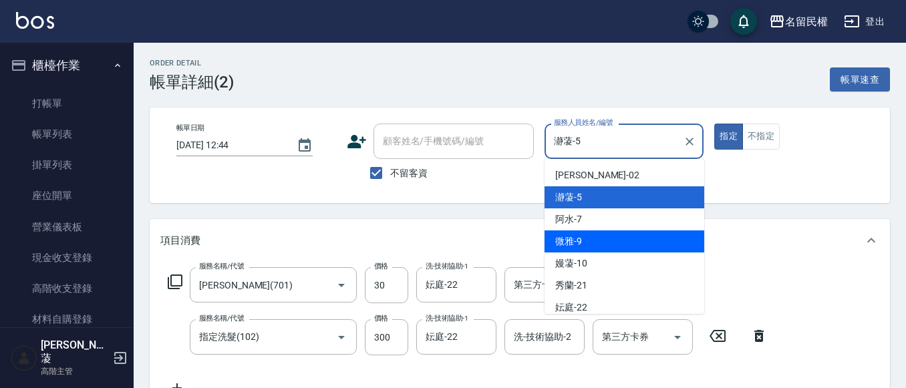
click at [566, 241] on span "微雅 -9" at bounding box center [568, 241] width 27 height 14
type input "微雅-9"
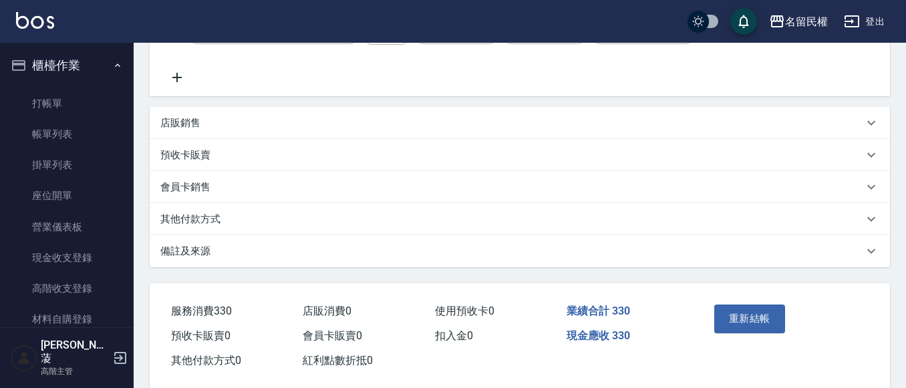
scroll to position [334, 0]
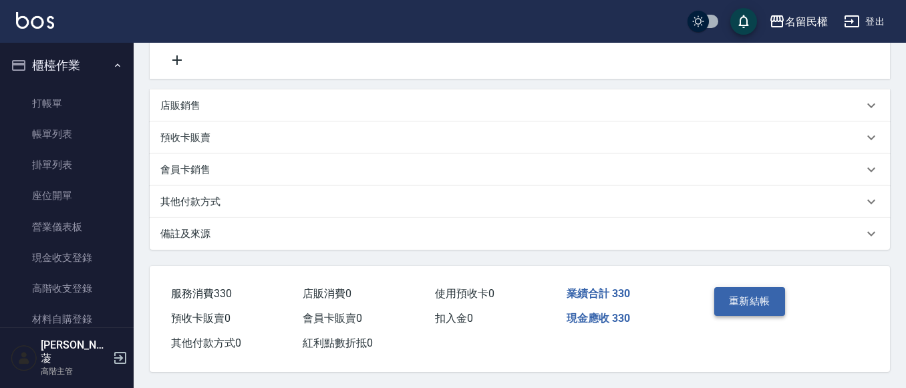
click at [773, 300] on button "重新結帳" at bounding box center [749, 301] width 71 height 28
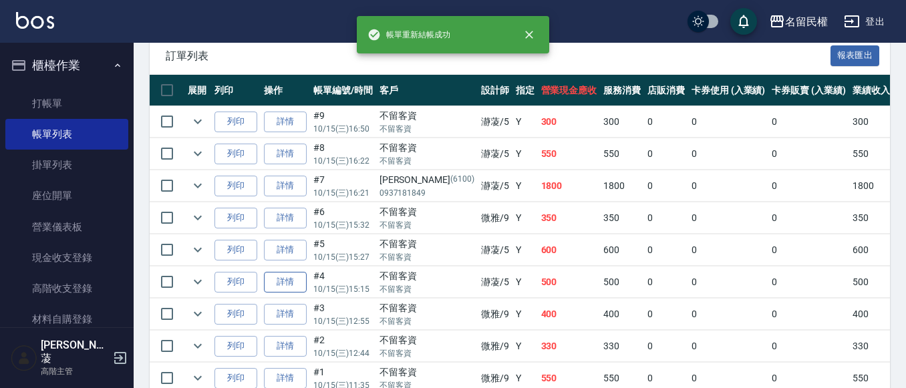
scroll to position [407, 0]
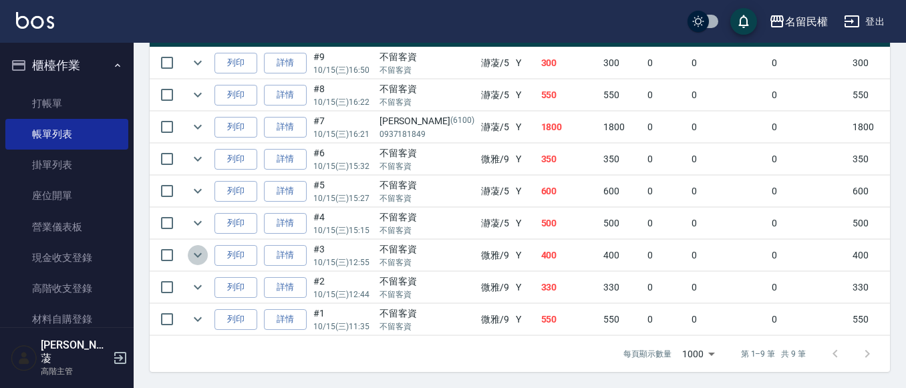
click at [206, 245] on button "expand row" at bounding box center [198, 255] width 20 height 20
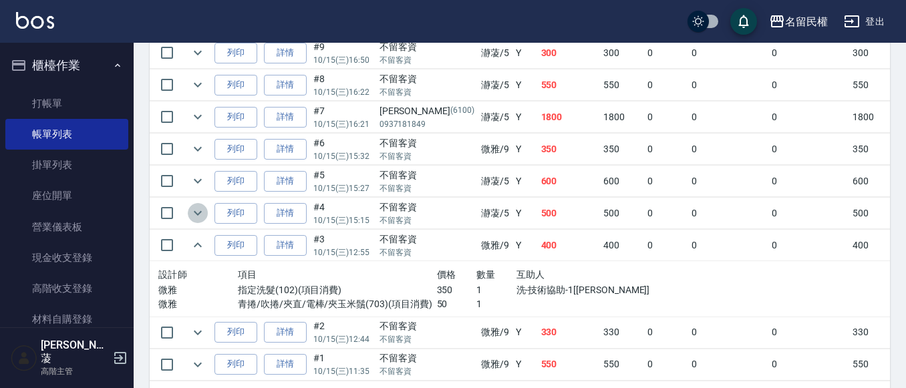
click at [196, 210] on icon "expand row" at bounding box center [198, 213] width 16 height 16
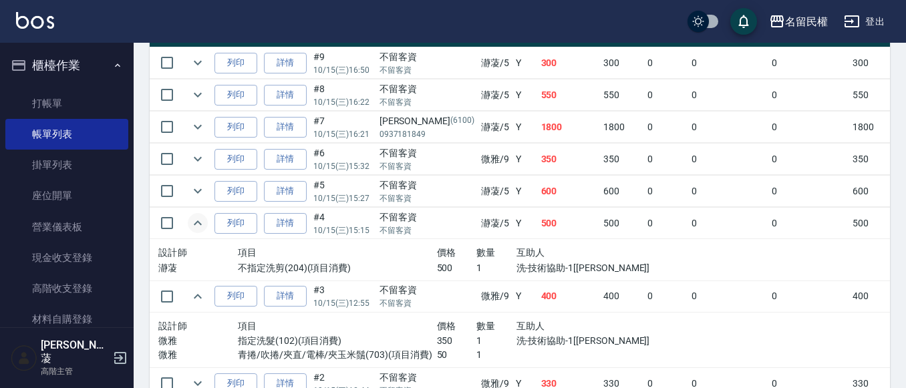
scroll to position [474, 0]
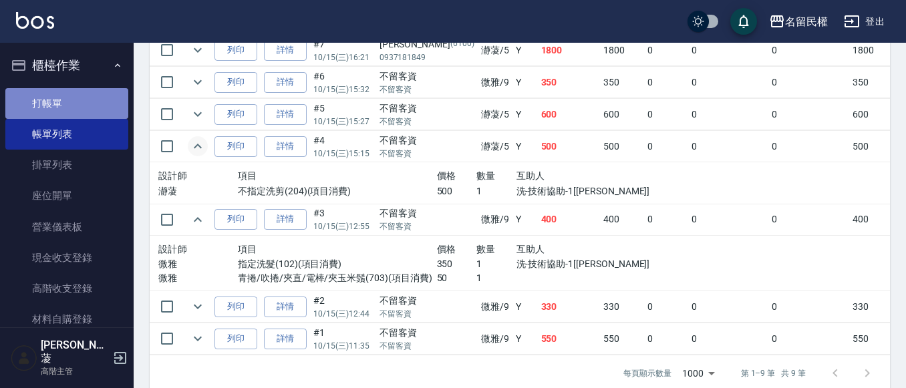
click at [79, 110] on link "打帳單" at bounding box center [66, 103] width 123 height 31
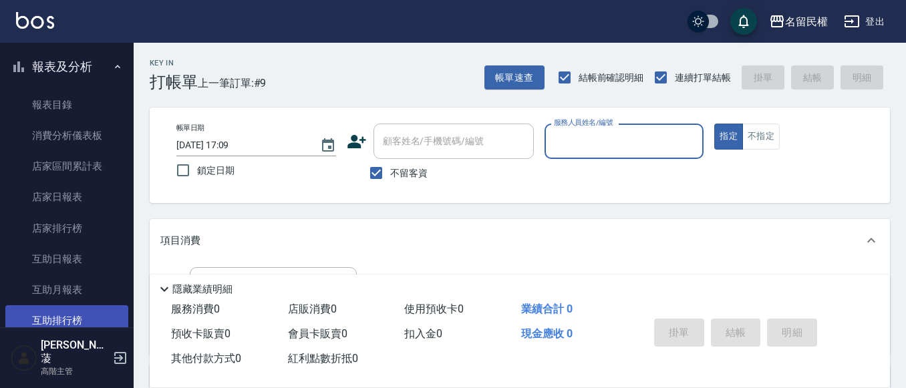
scroll to position [468, 0]
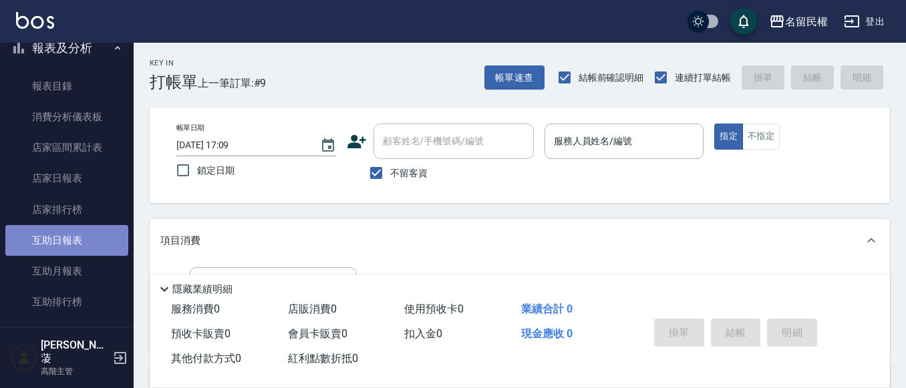
click at [109, 246] on link "互助日報表" at bounding box center [66, 240] width 123 height 31
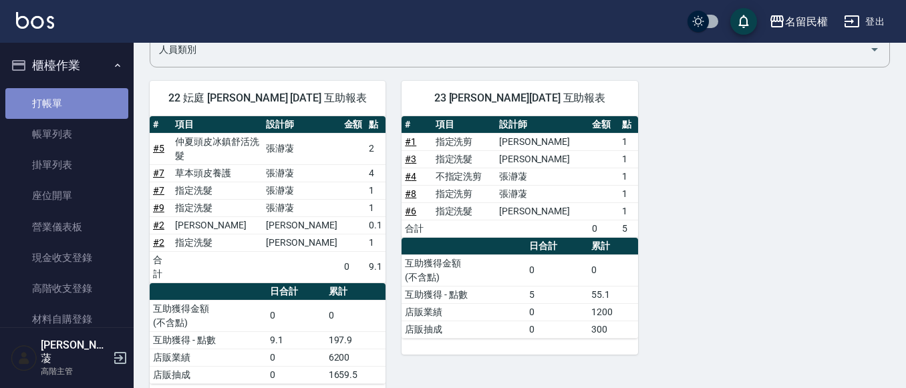
click at [66, 106] on link "打帳單" at bounding box center [66, 103] width 123 height 31
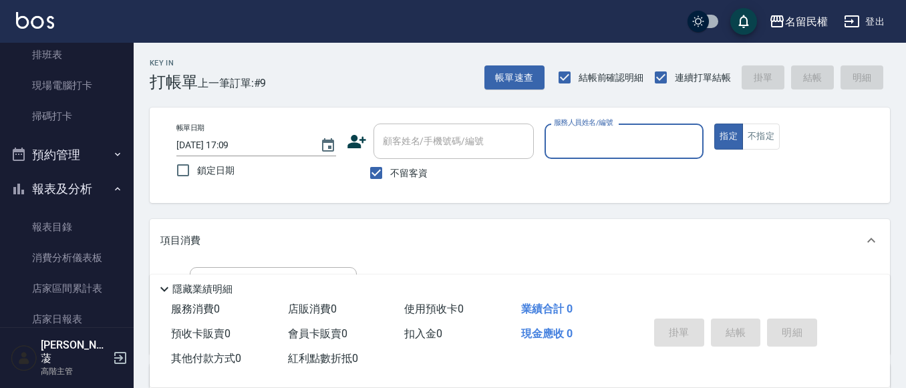
scroll to position [401, 0]
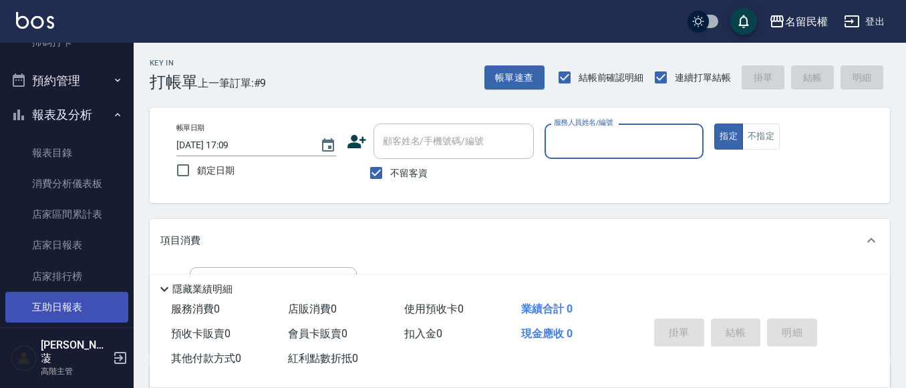
drag, startPoint x: 45, startPoint y: 311, endPoint x: 59, endPoint y: 301, distance: 16.3
click at [45, 309] on link "互助日報表" at bounding box center [66, 307] width 123 height 31
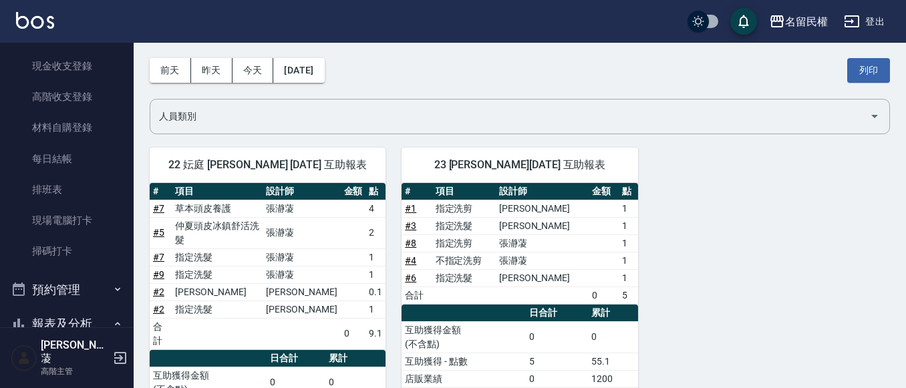
scroll to position [267, 0]
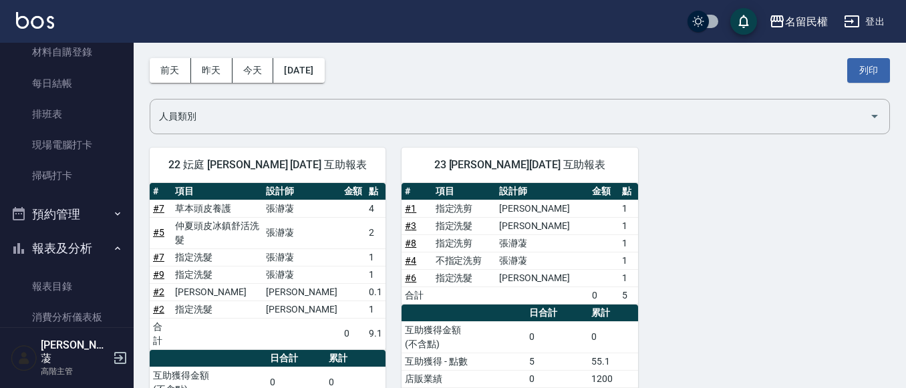
click at [112, 251] on icon "button" at bounding box center [117, 248] width 11 height 11
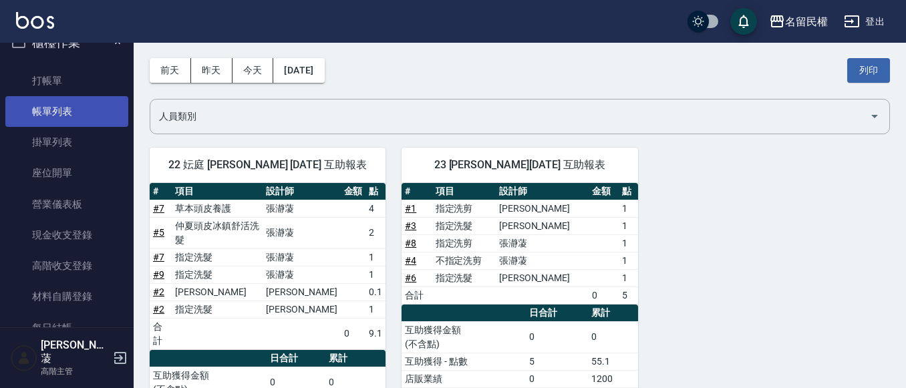
scroll to position [0, 0]
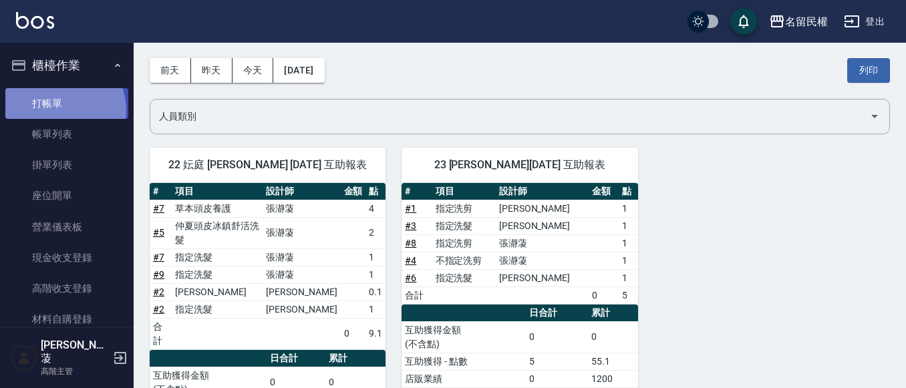
click at [59, 110] on link "打帳單" at bounding box center [66, 103] width 123 height 31
